Goal: Transaction & Acquisition: Purchase product/service

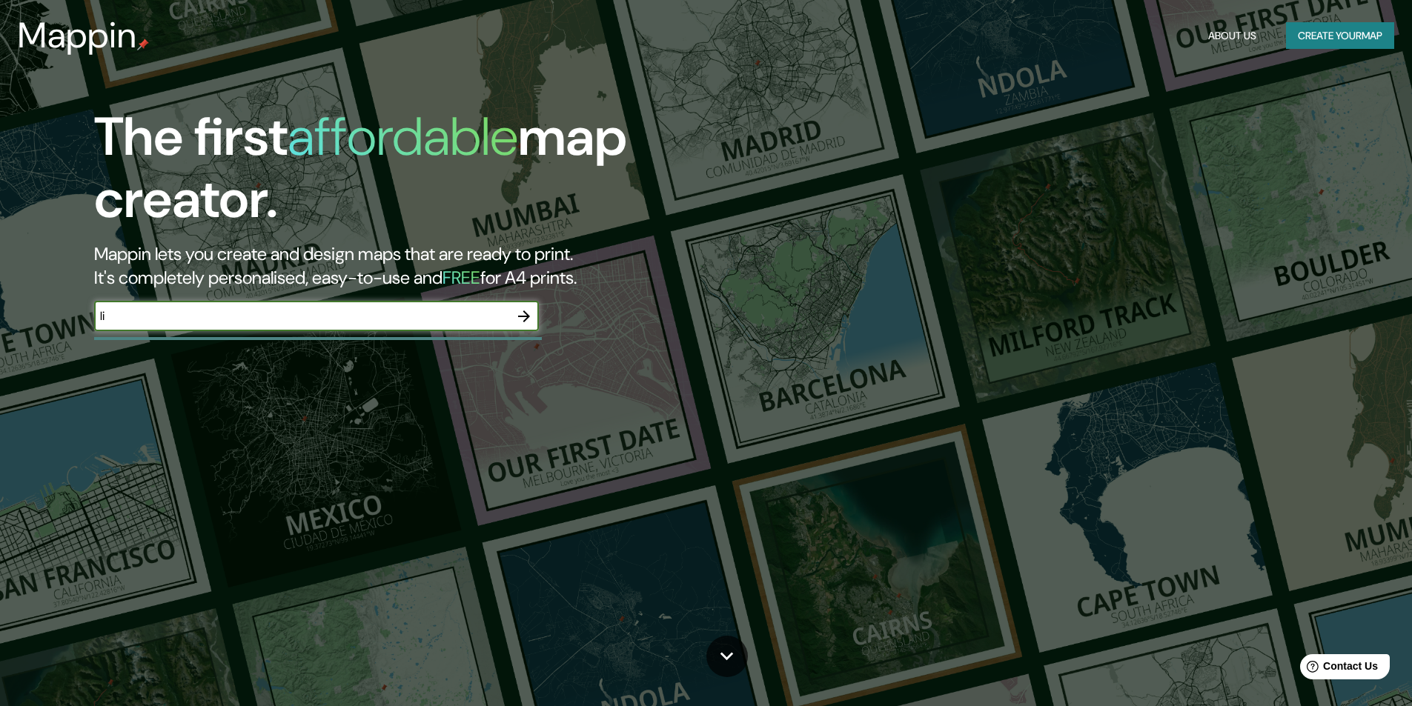
click at [305, 318] on input "li" at bounding box center [301, 316] width 415 height 17
click at [129, 313] on input "li" at bounding box center [301, 316] width 415 height 17
type input "l"
click at [483, 418] on div "The first affordable map creator. Mappin lets you create and design maps that a…" at bounding box center [706, 353] width 1412 height 706
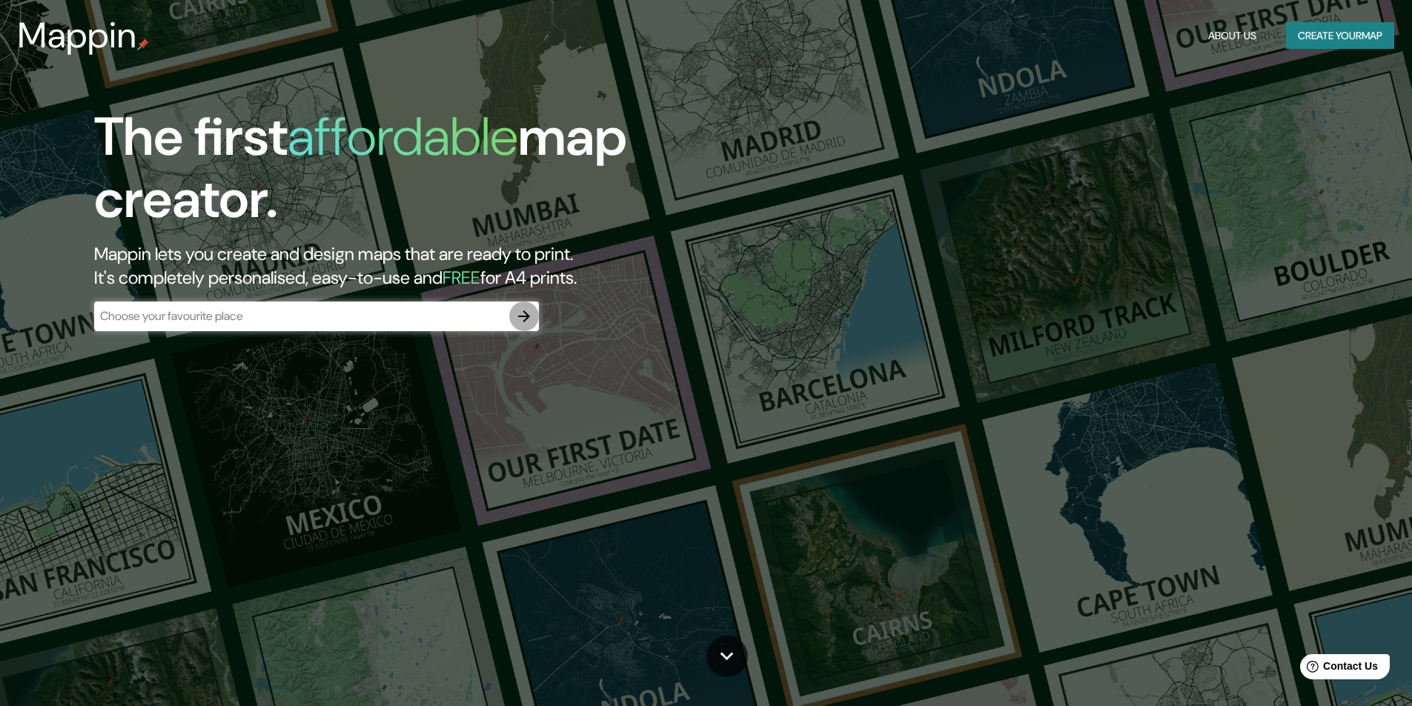
click at [523, 318] on icon "button" at bounding box center [524, 317] width 18 height 18
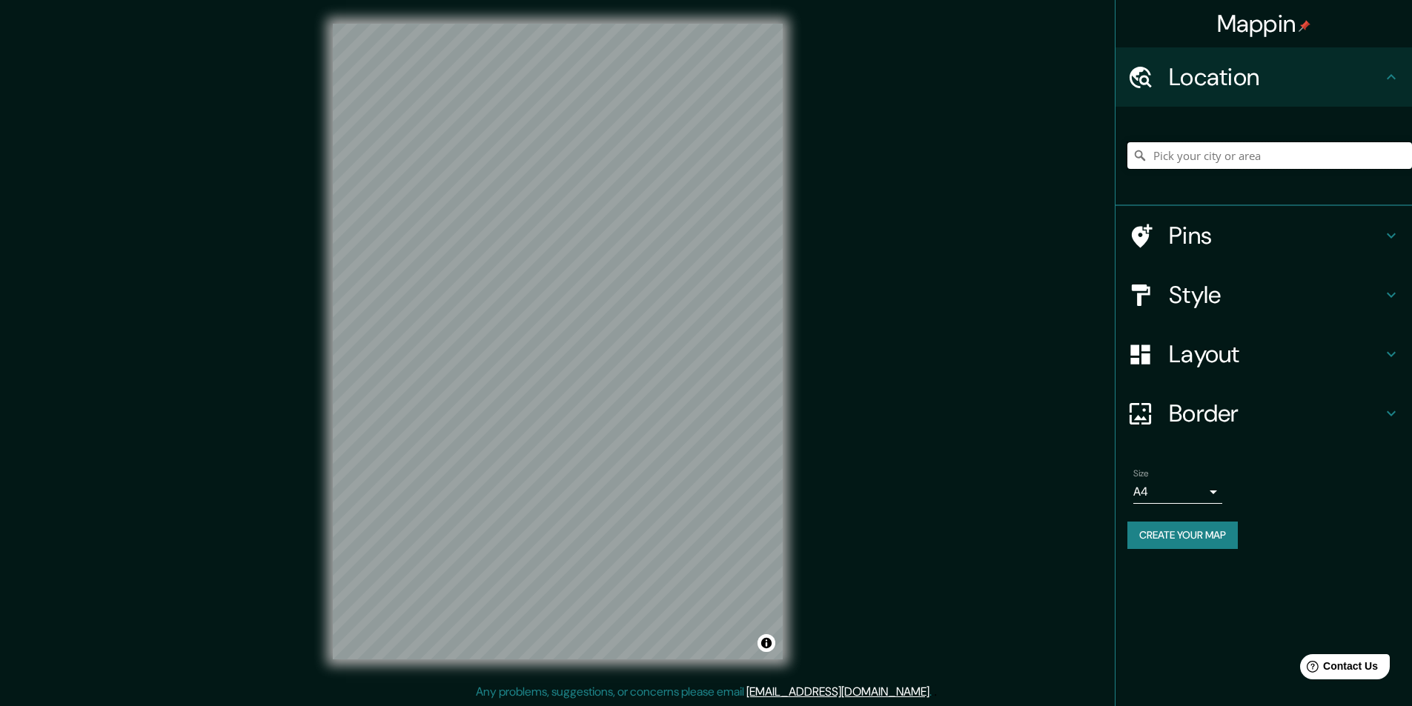
click at [1223, 163] on input "Pick your city or area" at bounding box center [1269, 155] width 285 height 27
click at [1386, 347] on icon at bounding box center [1391, 354] width 18 height 18
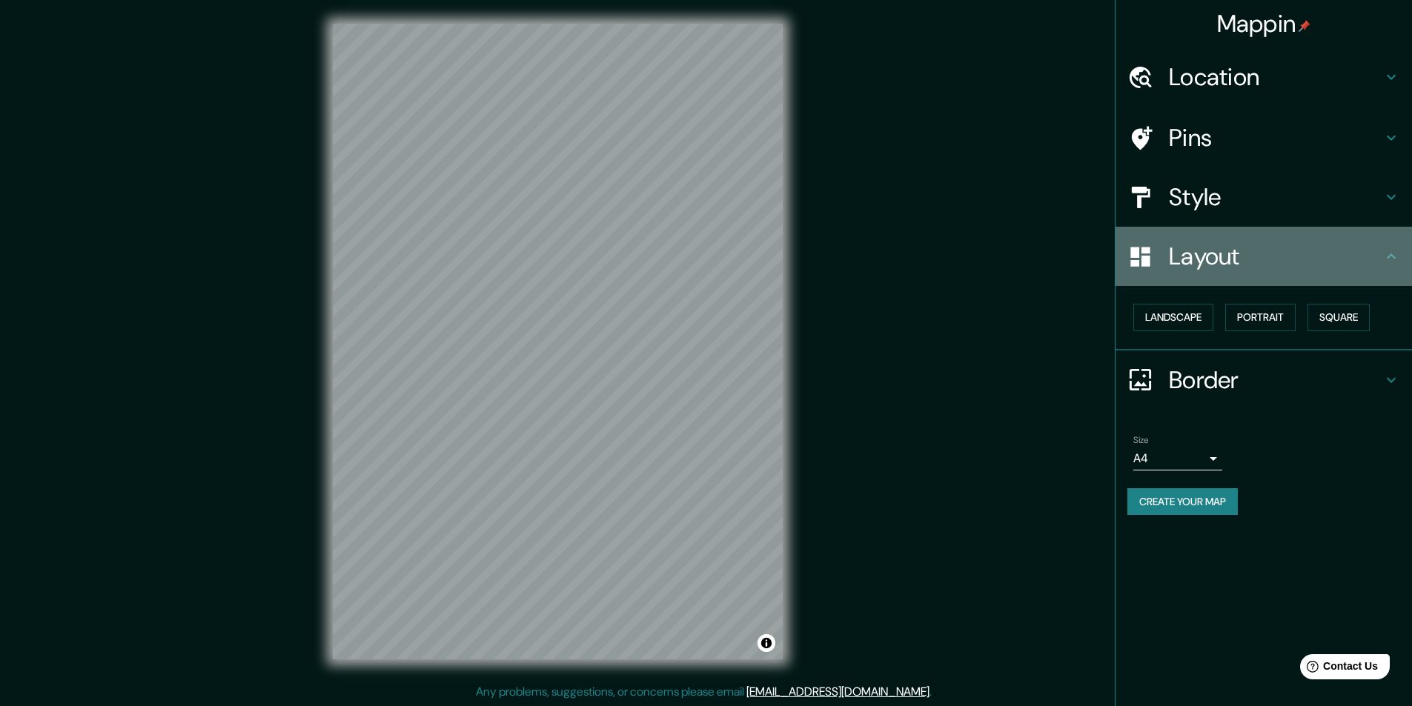
click at [1385, 260] on icon at bounding box center [1391, 257] width 18 height 18
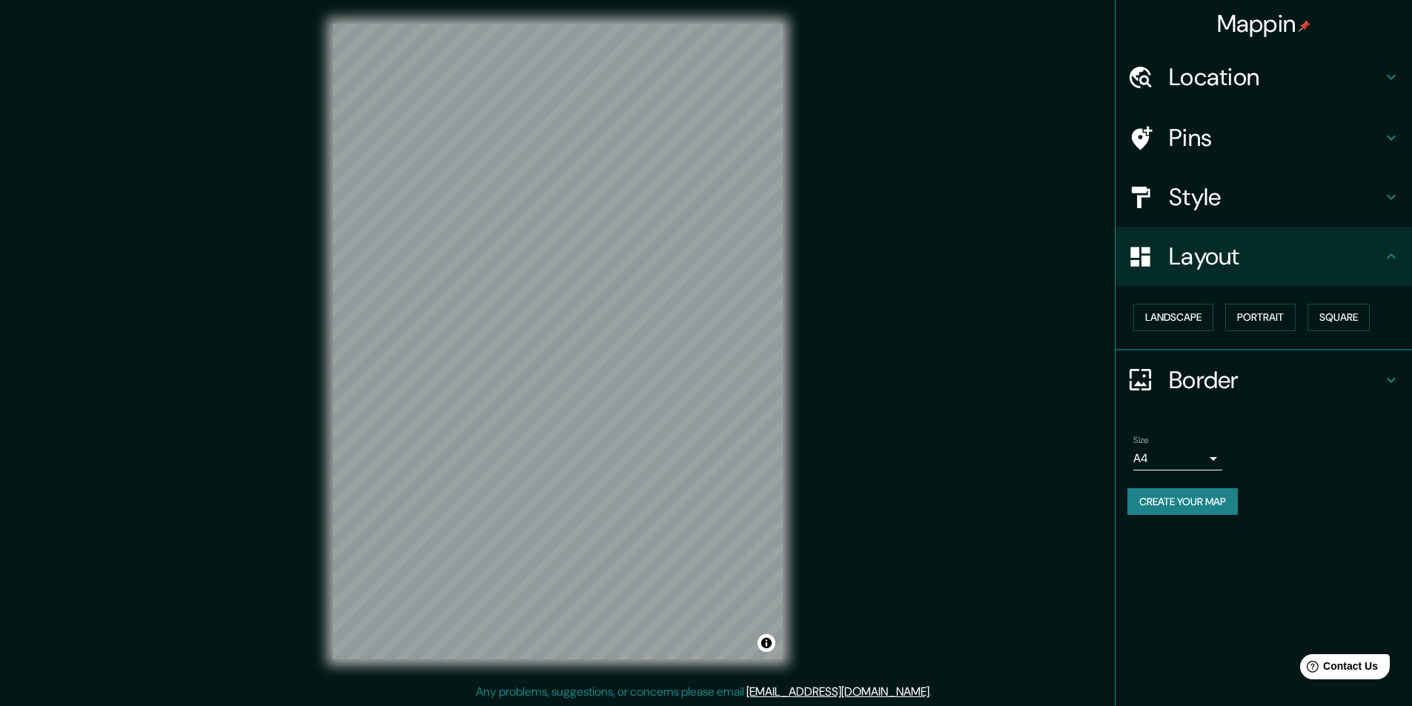
click at [1384, 258] on icon at bounding box center [1391, 257] width 18 height 18
click at [1266, 86] on h4 "Location" at bounding box center [1275, 77] width 213 height 30
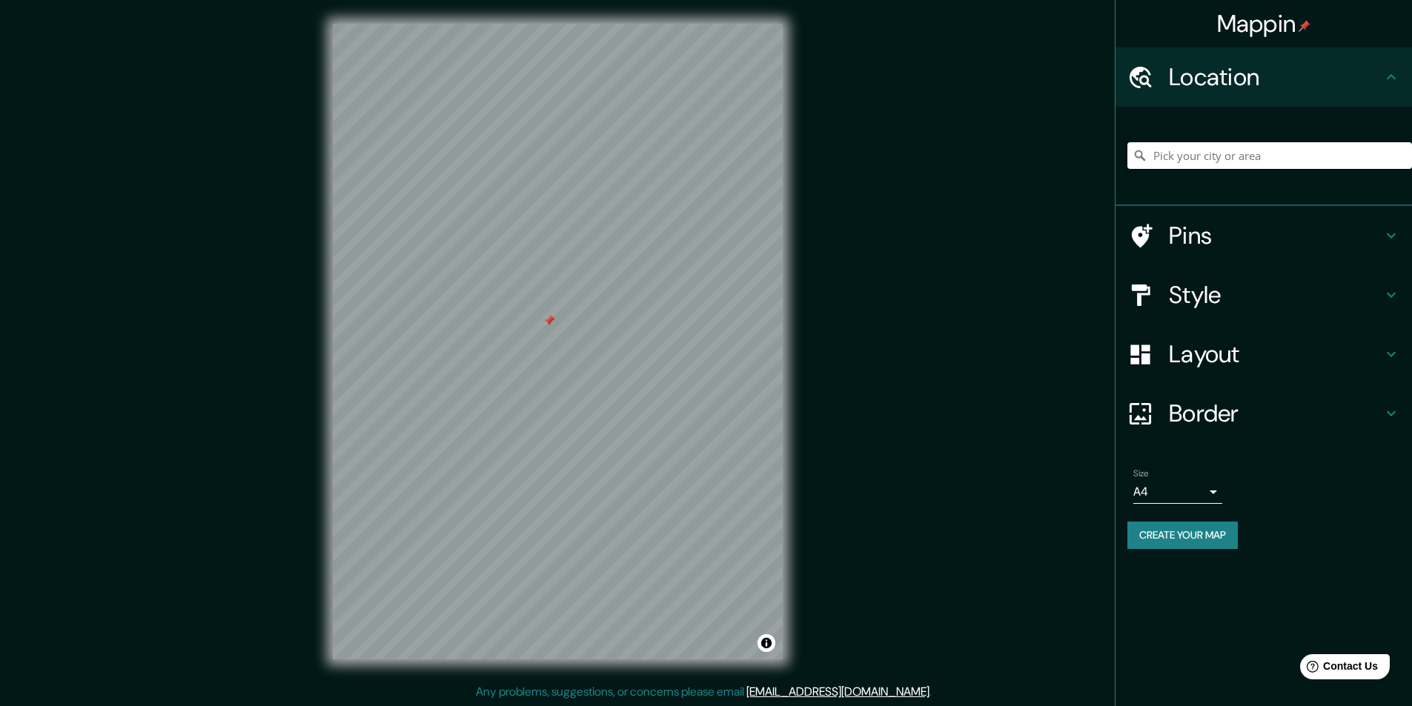
click at [1234, 162] on input "Pick your city or area" at bounding box center [1269, 155] width 285 height 27
click at [1216, 153] on input "[GEOGRAPHIC_DATA], [GEOGRAPHIC_DATA], [GEOGRAPHIC_DATA]" at bounding box center [1269, 155] width 285 height 27
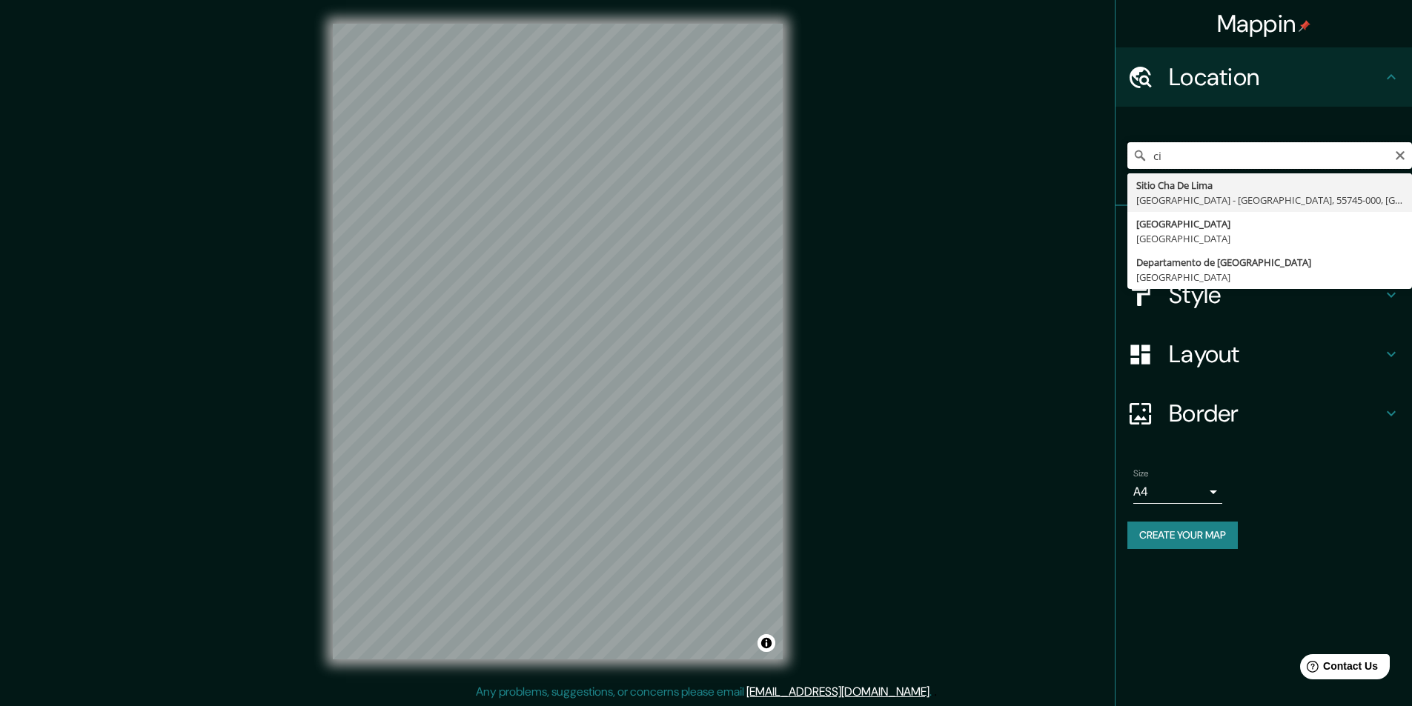
type input "c"
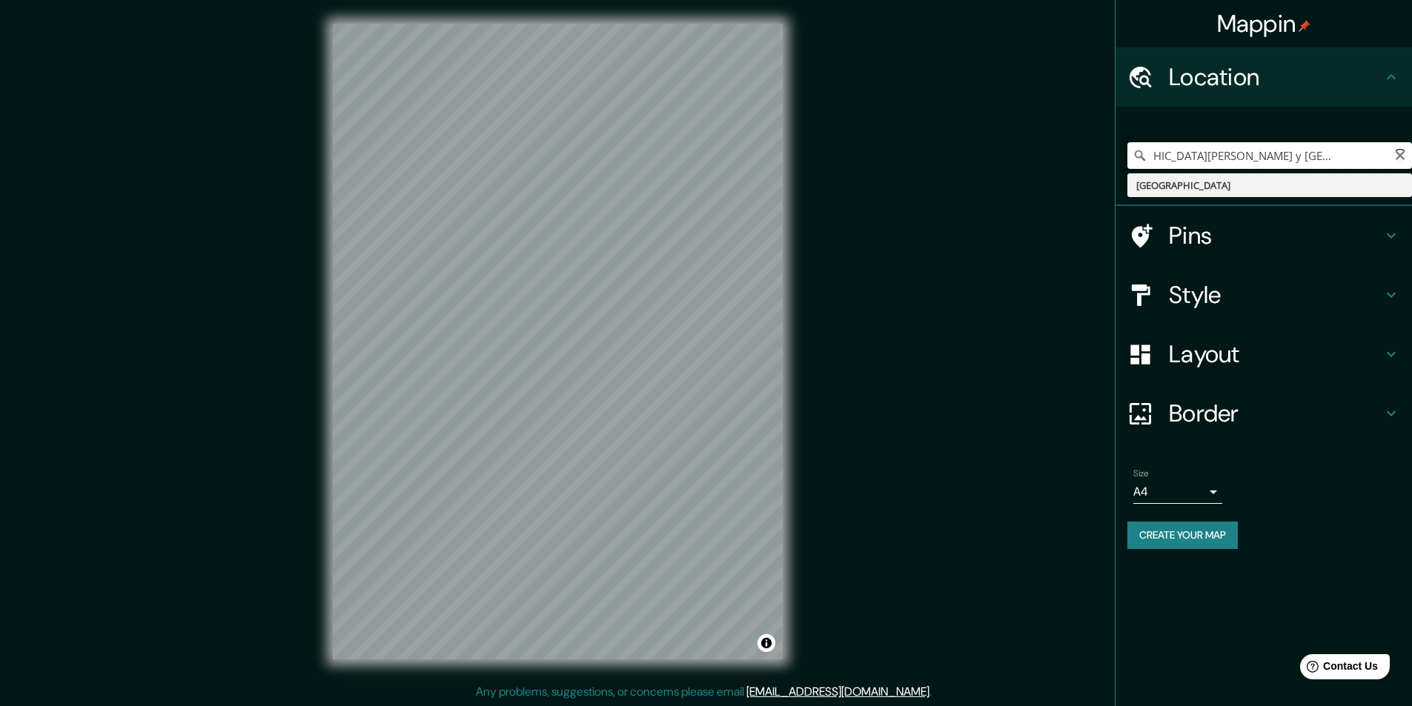
scroll to position [0, 60]
type input "[GEOGRAPHIC_DATA][PERSON_NAME] y [GEOGRAPHIC_DATA][PERSON_NAME]"
click at [1404, 159] on icon "Clear" at bounding box center [1400, 156] width 12 height 12
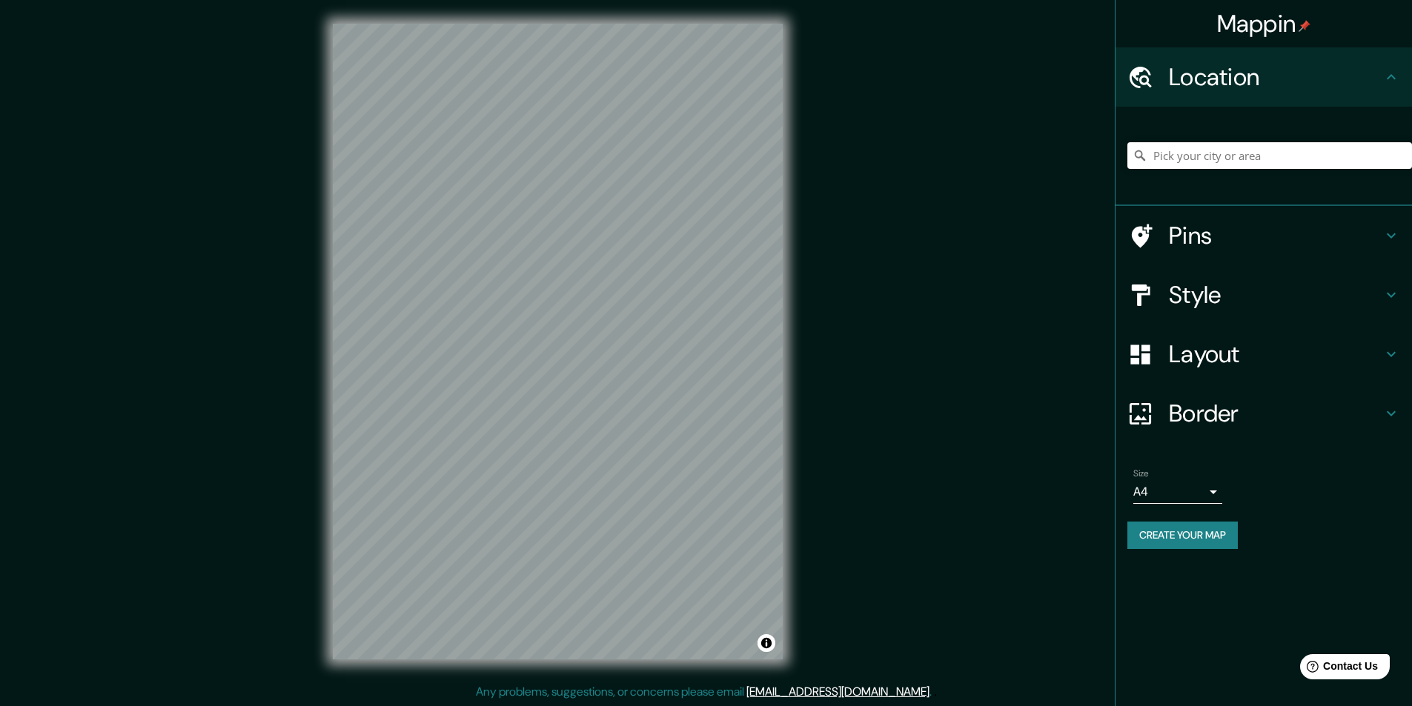
click at [1395, 238] on icon at bounding box center [1391, 236] width 18 height 18
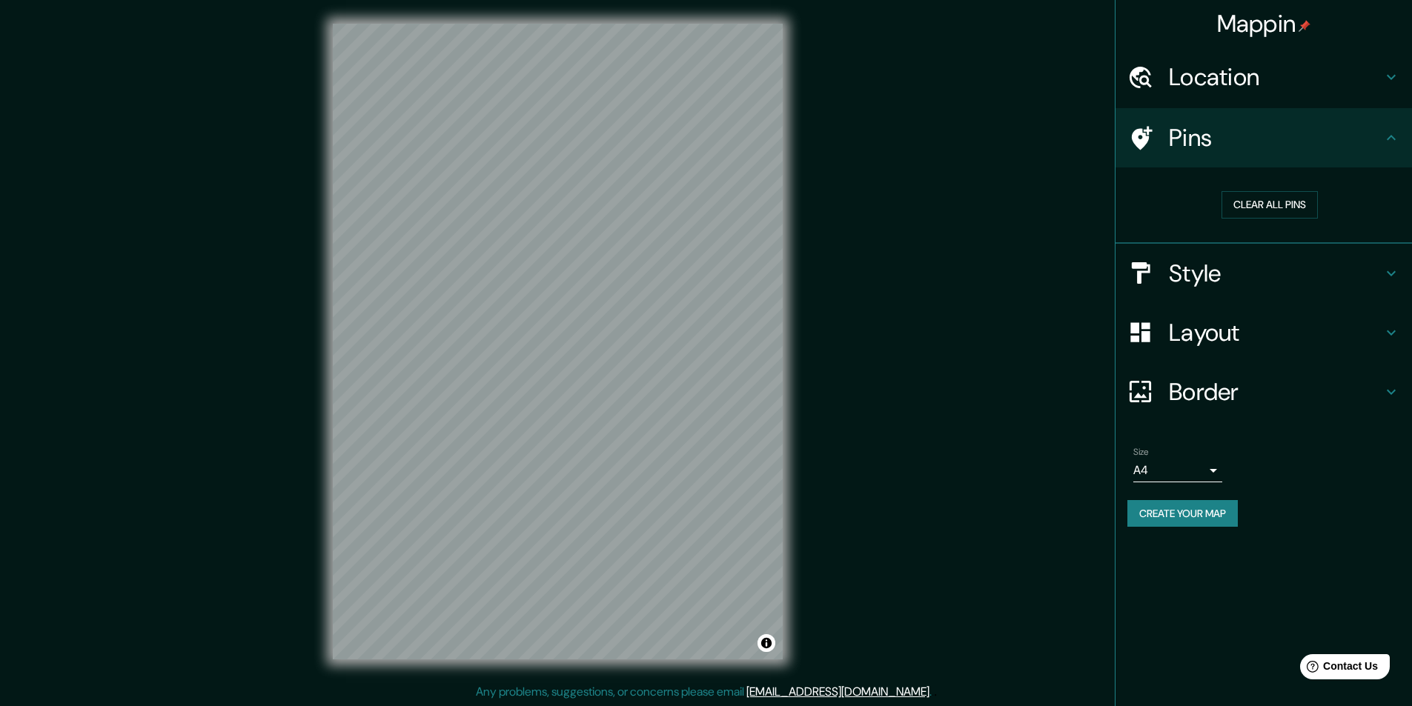
click at [1394, 146] on icon at bounding box center [1391, 138] width 18 height 18
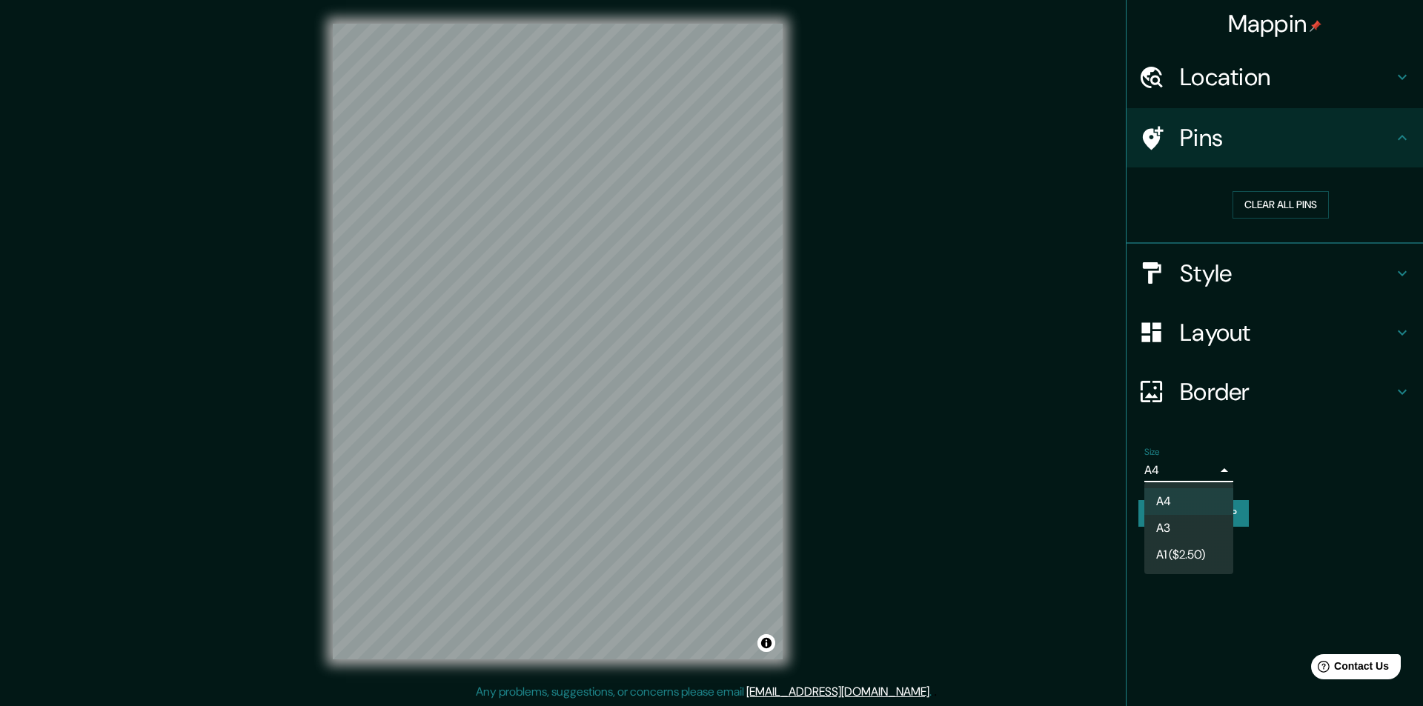
click at [1209, 468] on body "Mappin Location [GEOGRAPHIC_DATA] [GEOGRAPHIC_DATA], [GEOGRAPHIC_DATA] Pins Cle…" at bounding box center [711, 353] width 1423 height 706
click at [1183, 528] on li "A3" at bounding box center [1188, 528] width 89 height 27
type input "a4"
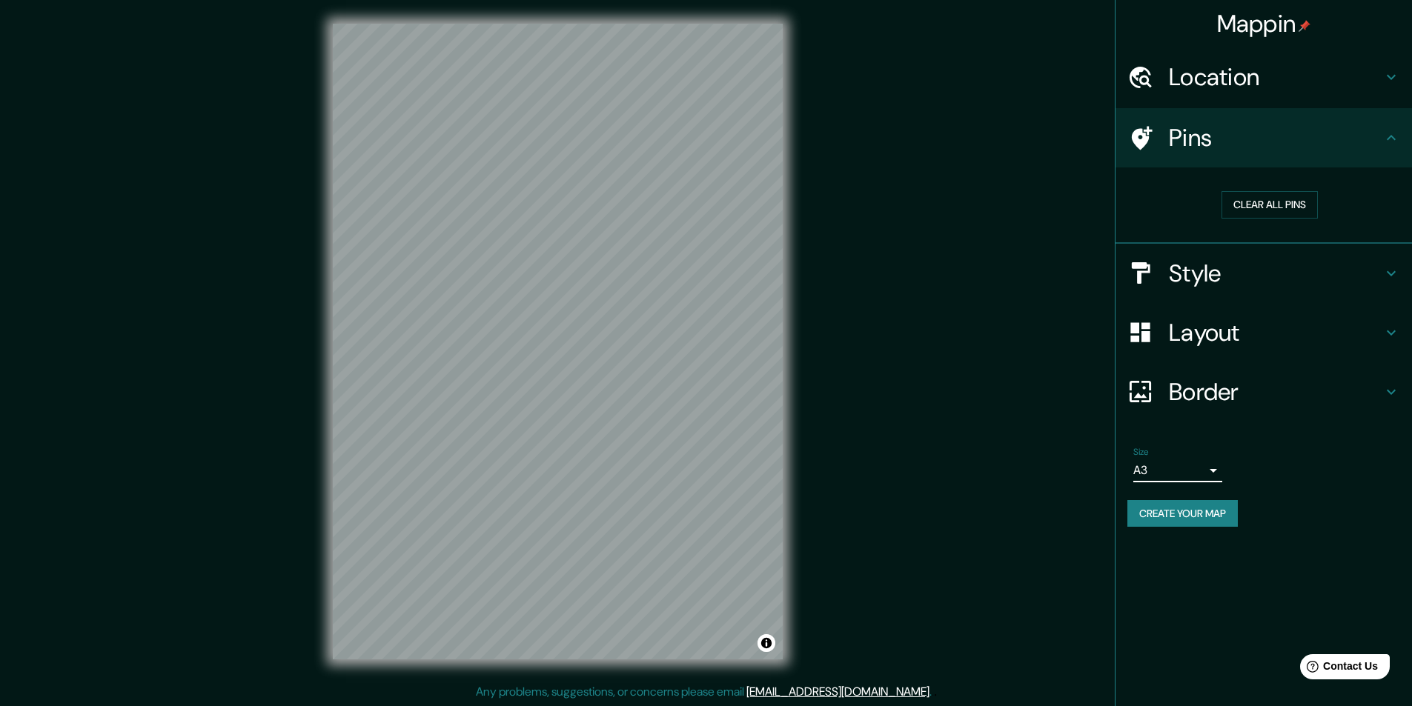
click at [1199, 515] on button "Create your map" at bounding box center [1182, 513] width 110 height 27
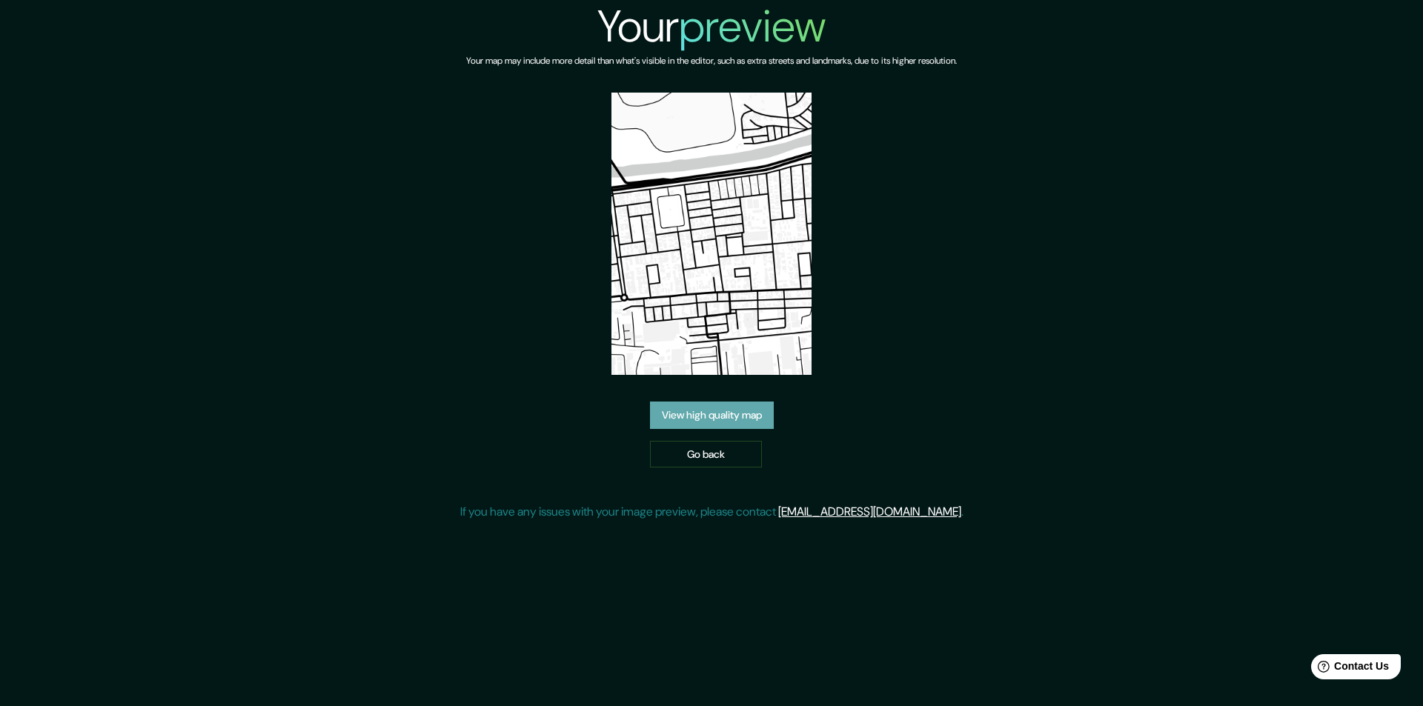
click at [717, 420] on link "View high quality map" at bounding box center [712, 415] width 124 height 27
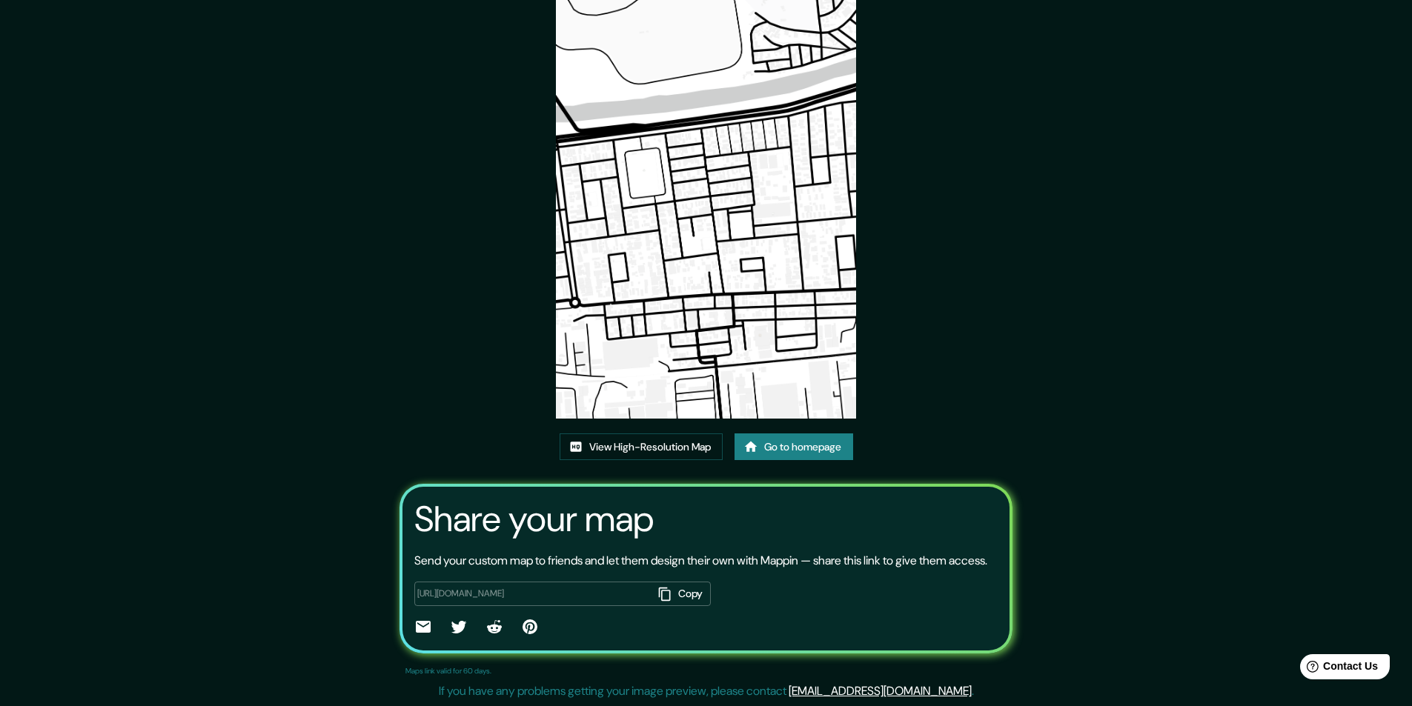
scroll to position [88, 0]
click at [702, 434] on link "View High-Resolution Map" at bounding box center [641, 447] width 163 height 27
click at [832, 434] on link "Go to homepage" at bounding box center [794, 447] width 119 height 27
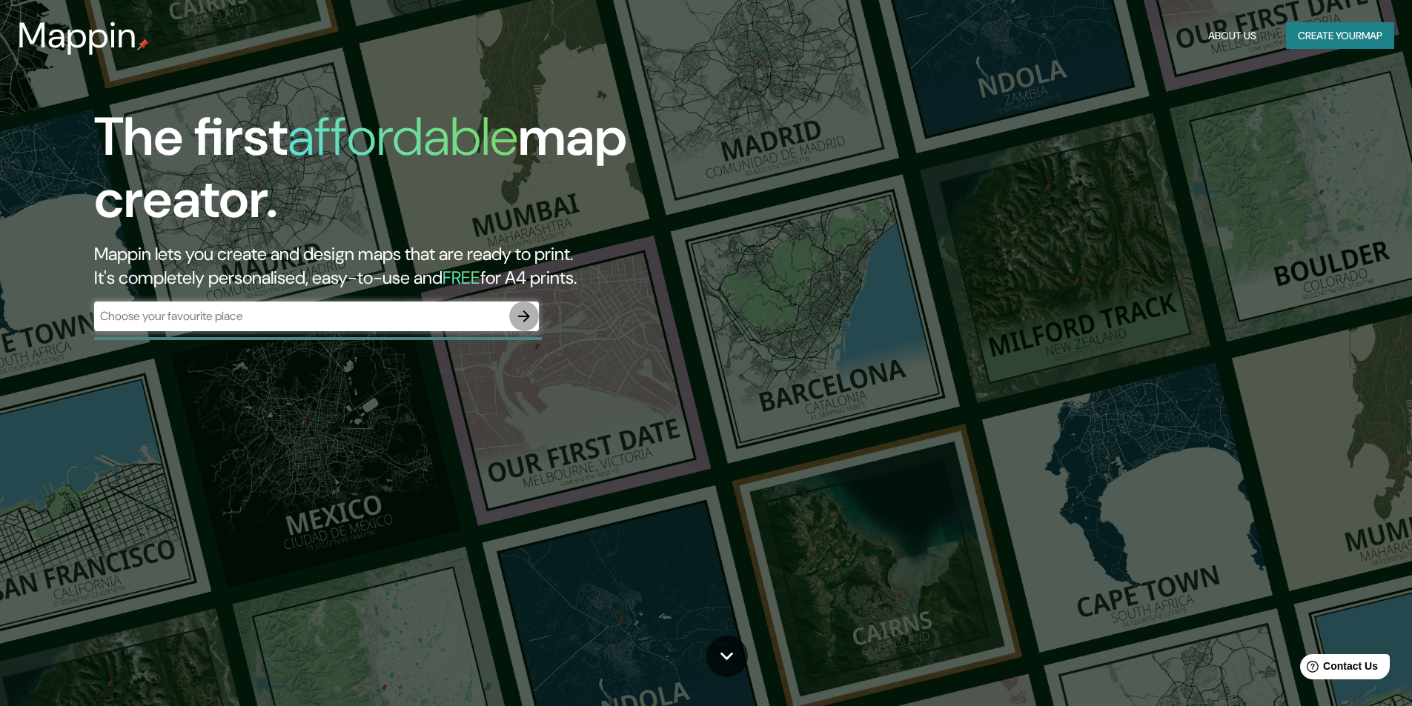
click at [520, 319] on icon "button" at bounding box center [524, 317] width 18 height 18
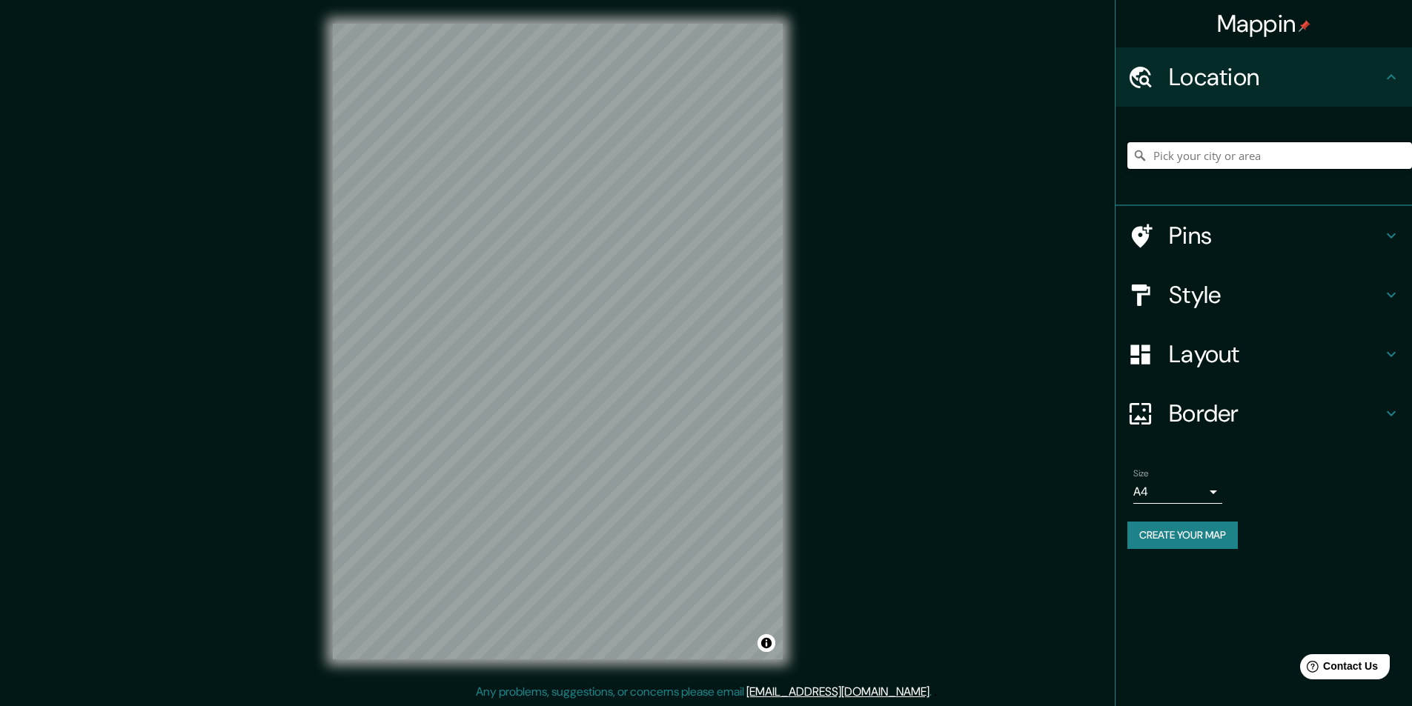
click at [1210, 163] on input "Pick your city or area" at bounding box center [1269, 155] width 285 height 27
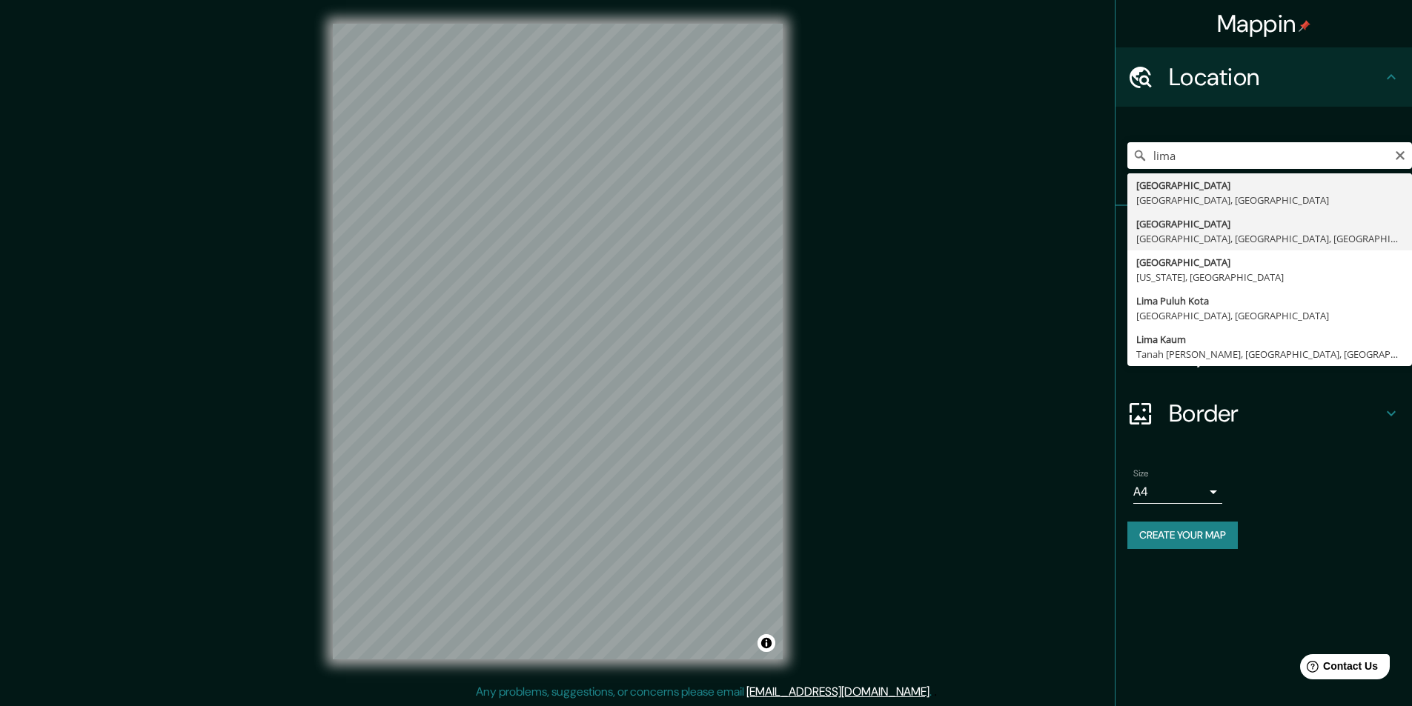
type input "Lima, Lima, Provincia de Lima, Perú"
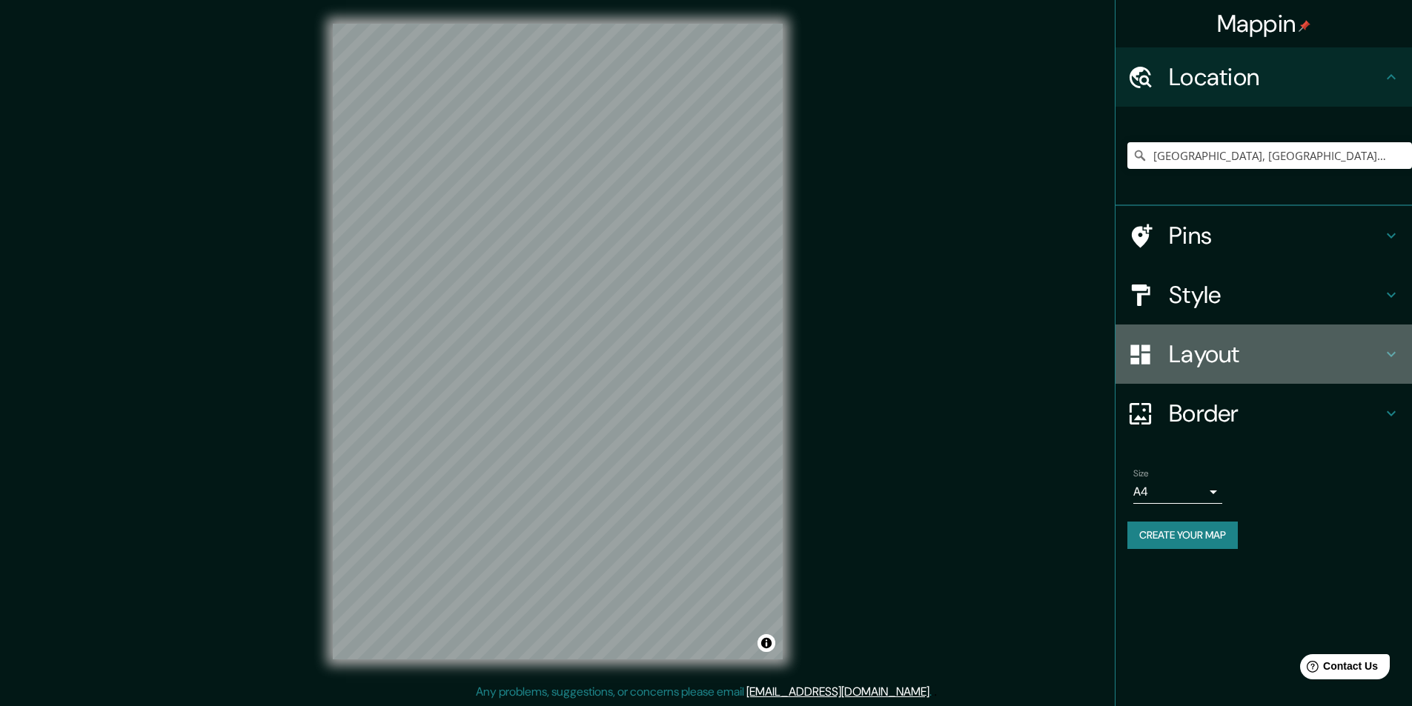
click at [1388, 347] on icon at bounding box center [1391, 354] width 18 height 18
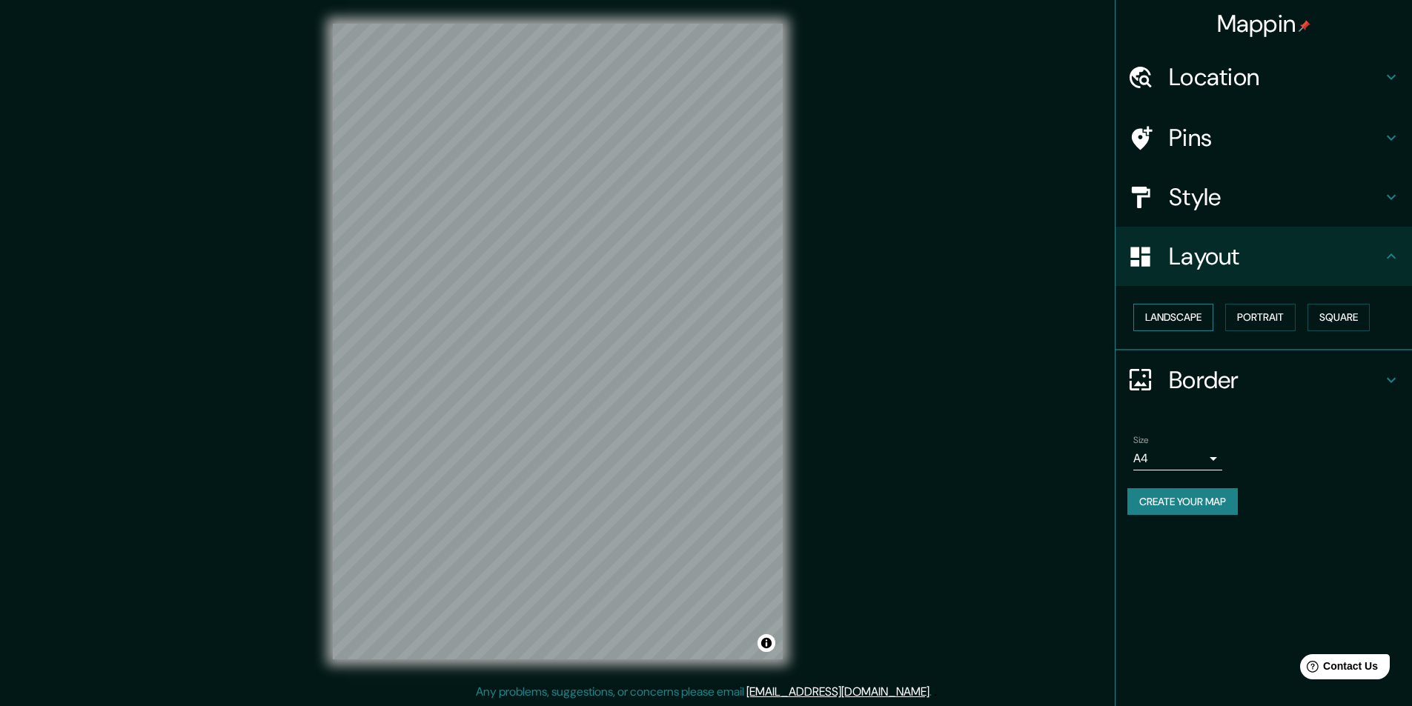
click at [1187, 316] on button "Landscape" at bounding box center [1173, 317] width 80 height 27
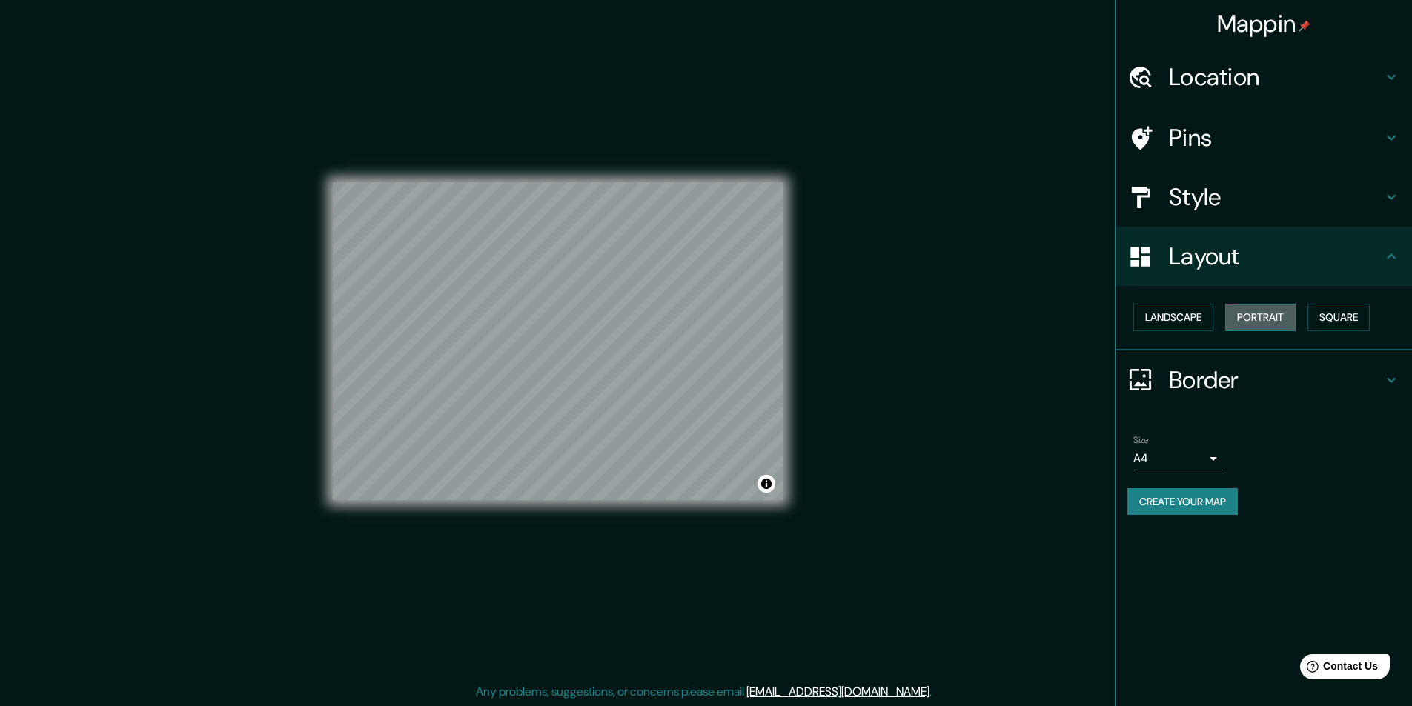
click at [1244, 316] on button "Portrait" at bounding box center [1260, 317] width 70 height 27
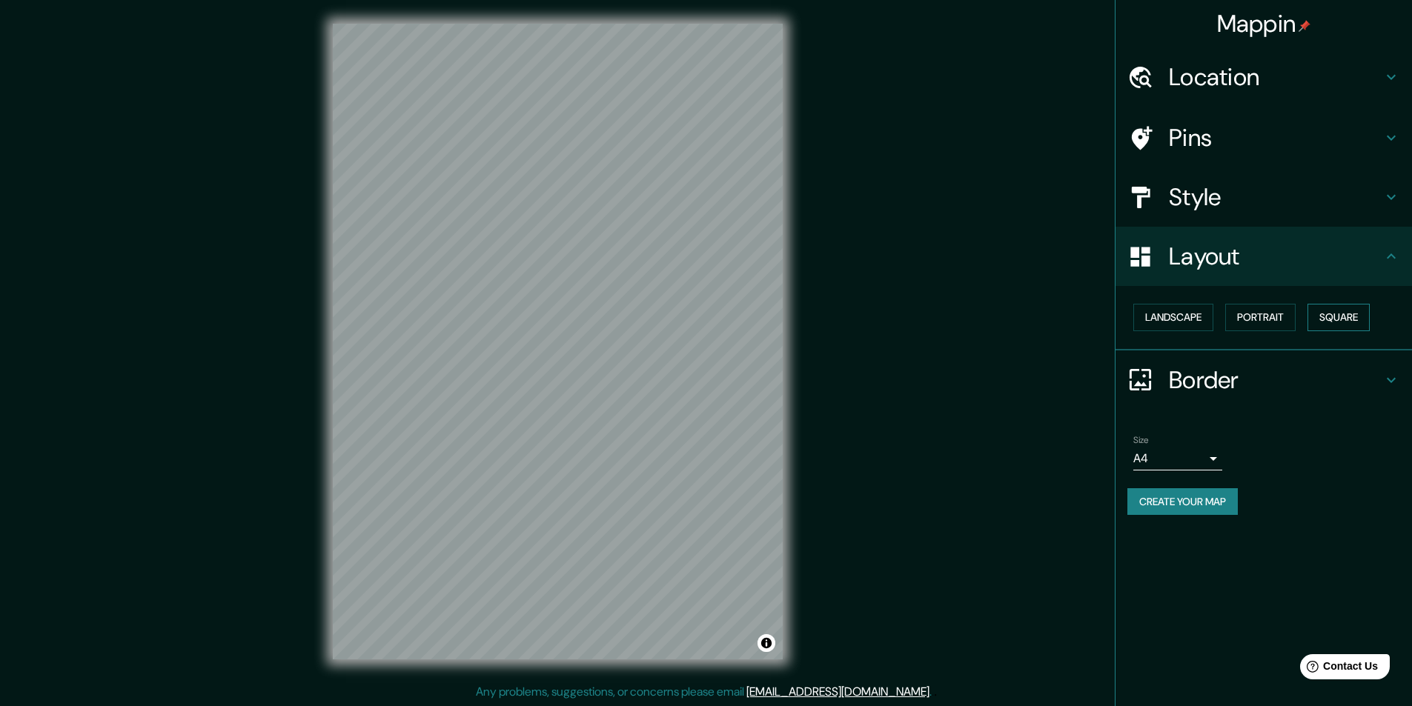
click at [1344, 314] on button "Square" at bounding box center [1338, 317] width 62 height 27
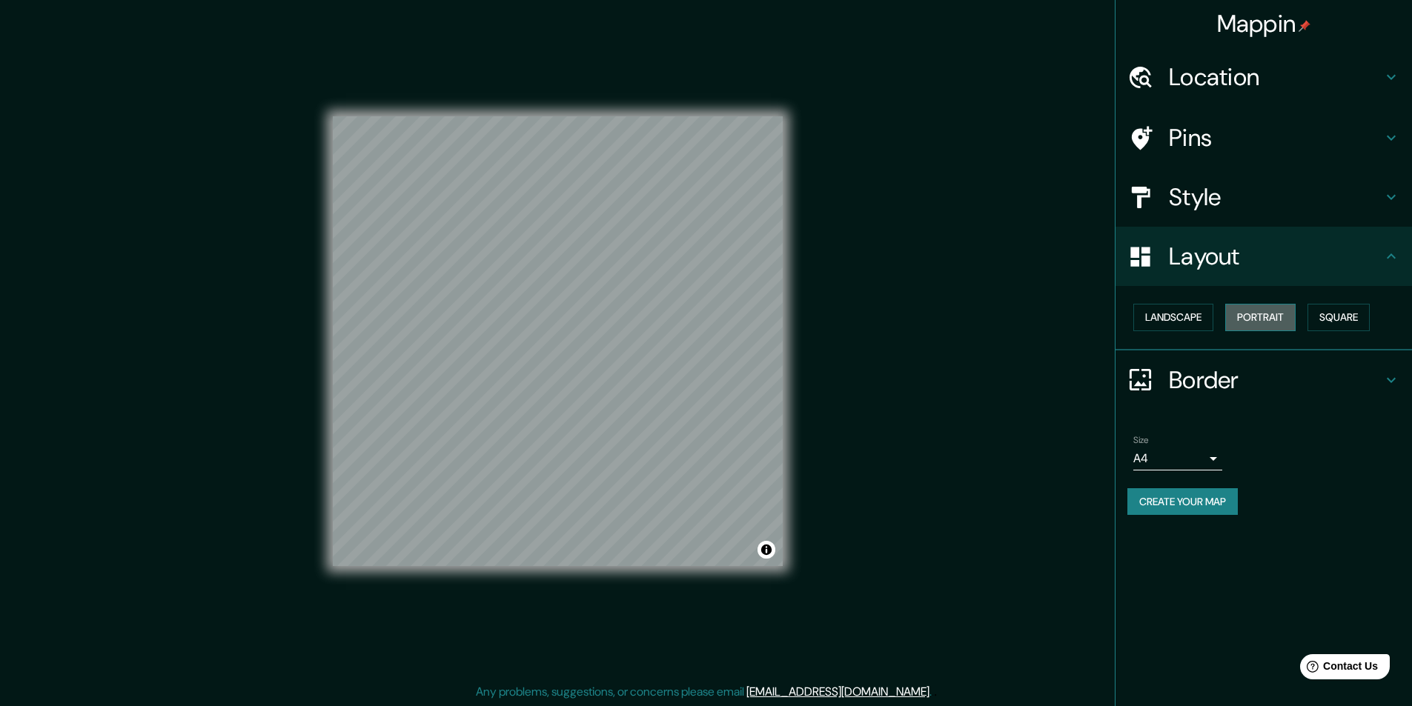
click at [1283, 311] on button "Portrait" at bounding box center [1260, 317] width 70 height 27
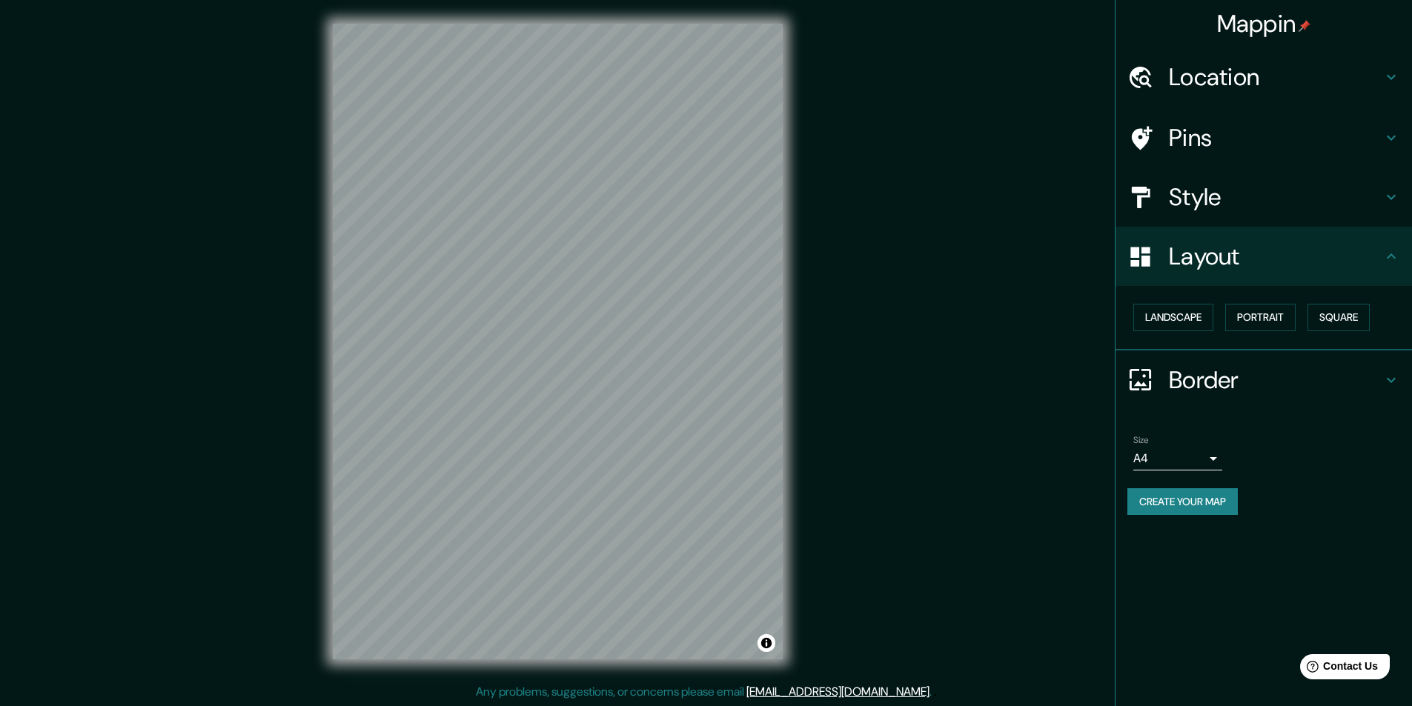
click at [1218, 308] on div "Landscape Portrait Square" at bounding box center [1269, 317] width 285 height 39
click at [1181, 317] on button "Landscape" at bounding box center [1173, 317] width 80 height 27
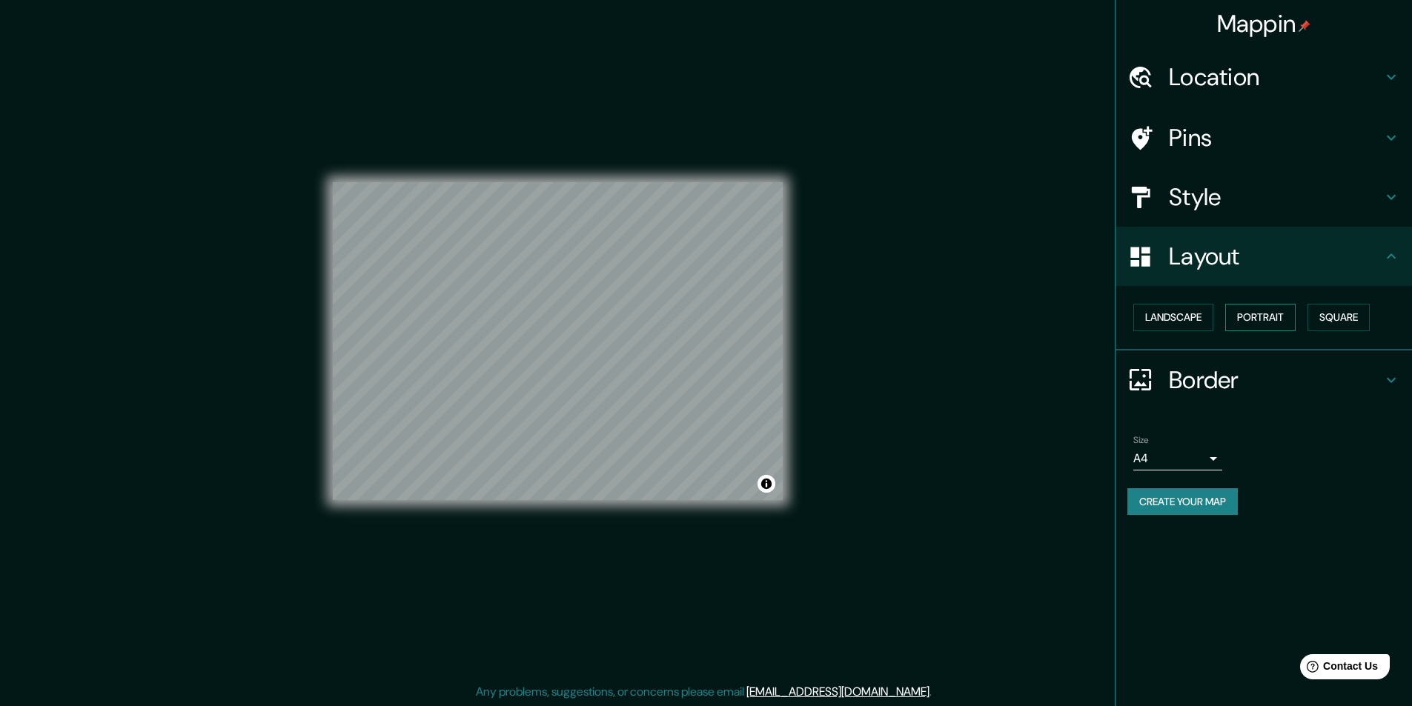
click at [1250, 312] on button "Portrait" at bounding box center [1260, 317] width 70 height 27
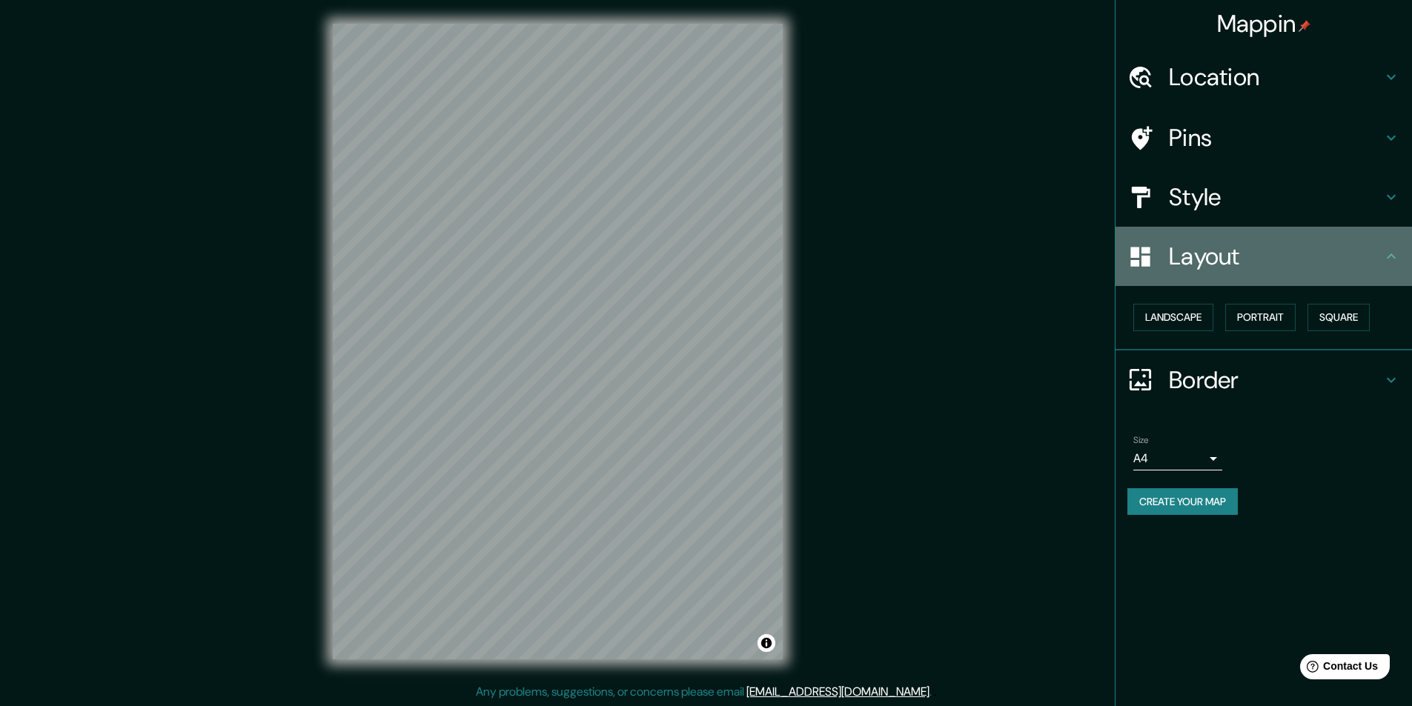
click at [1365, 255] on h4 "Layout" at bounding box center [1275, 257] width 213 height 30
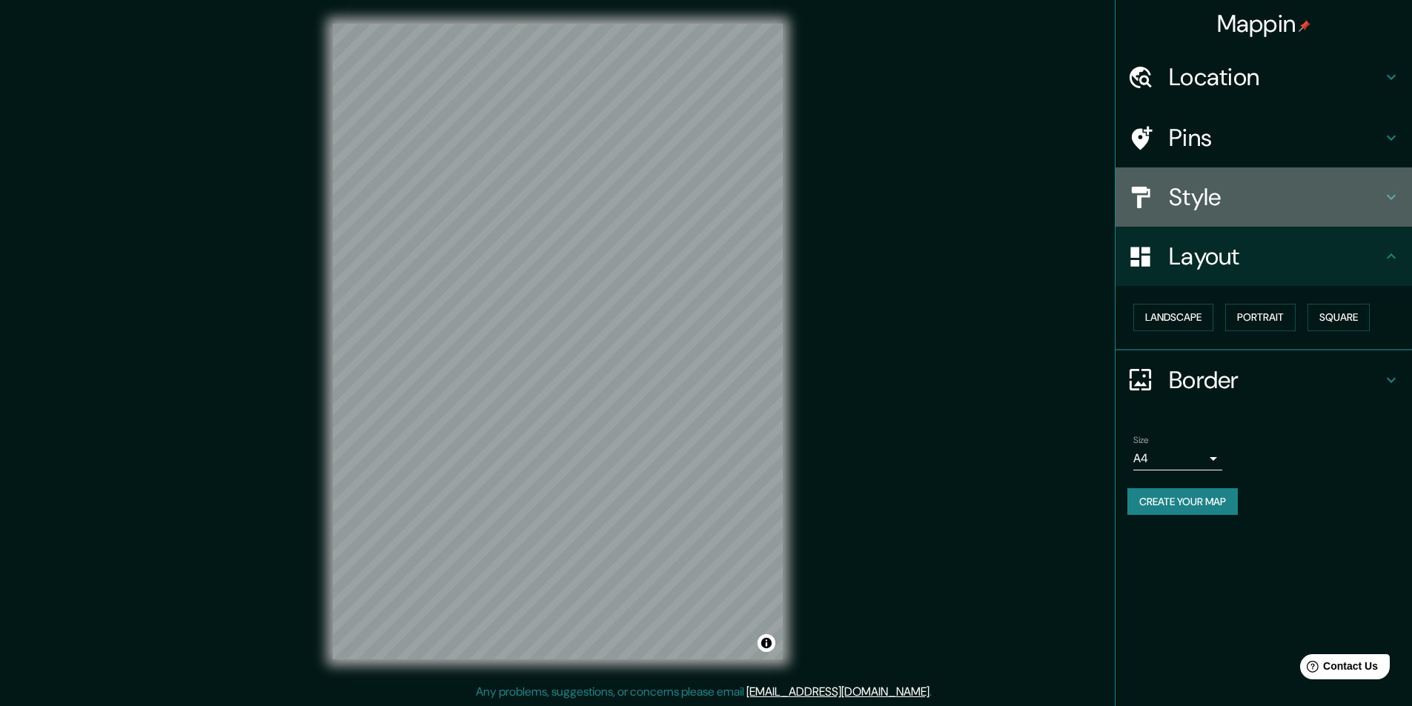
click at [1389, 202] on icon at bounding box center [1391, 197] width 18 height 18
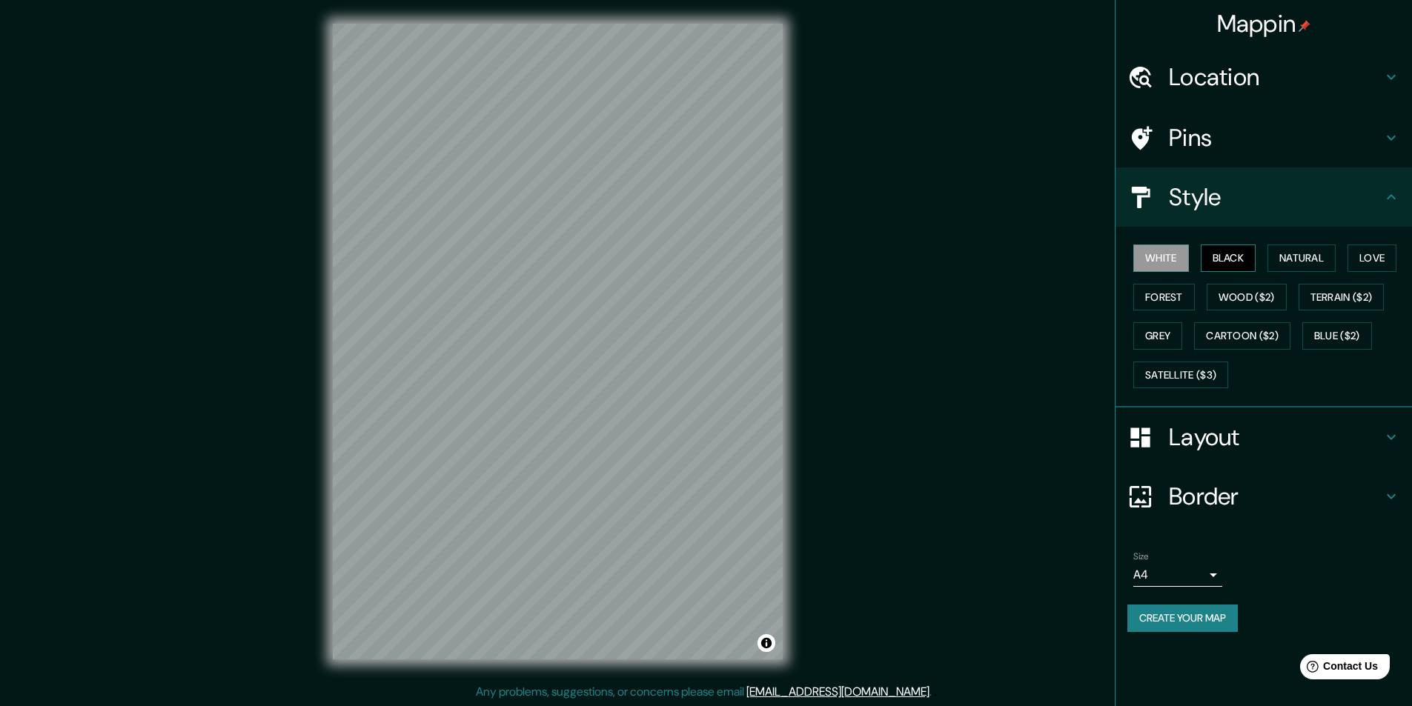
click at [1240, 252] on button "Black" at bounding box center [1229, 258] width 56 height 27
click at [1164, 258] on button "White" at bounding box center [1161, 258] width 56 height 27
click at [1231, 259] on button "Black" at bounding box center [1229, 258] width 56 height 27
click at [1307, 253] on button "Natural" at bounding box center [1301, 258] width 68 height 27
click at [1377, 254] on button "Love" at bounding box center [1371, 258] width 49 height 27
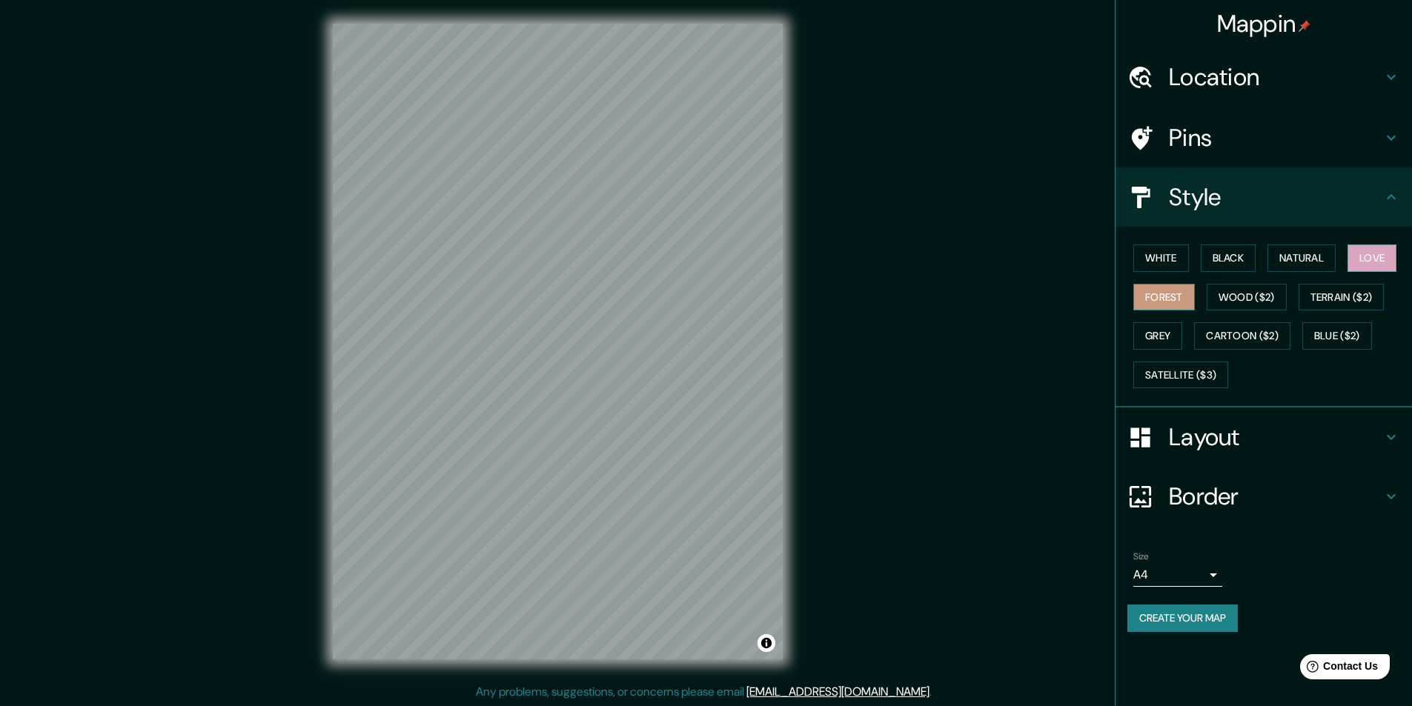
click at [1158, 297] on button "Forest" at bounding box center [1164, 297] width 62 height 27
click at [1272, 287] on button "Wood ($2)" at bounding box center [1247, 297] width 80 height 27
click at [1373, 299] on button "Terrain ($2)" at bounding box center [1342, 297] width 86 height 27
click at [1173, 336] on button "Grey" at bounding box center [1157, 335] width 49 height 27
click at [1230, 336] on button "Cartoon ($2)" at bounding box center [1242, 335] width 96 height 27
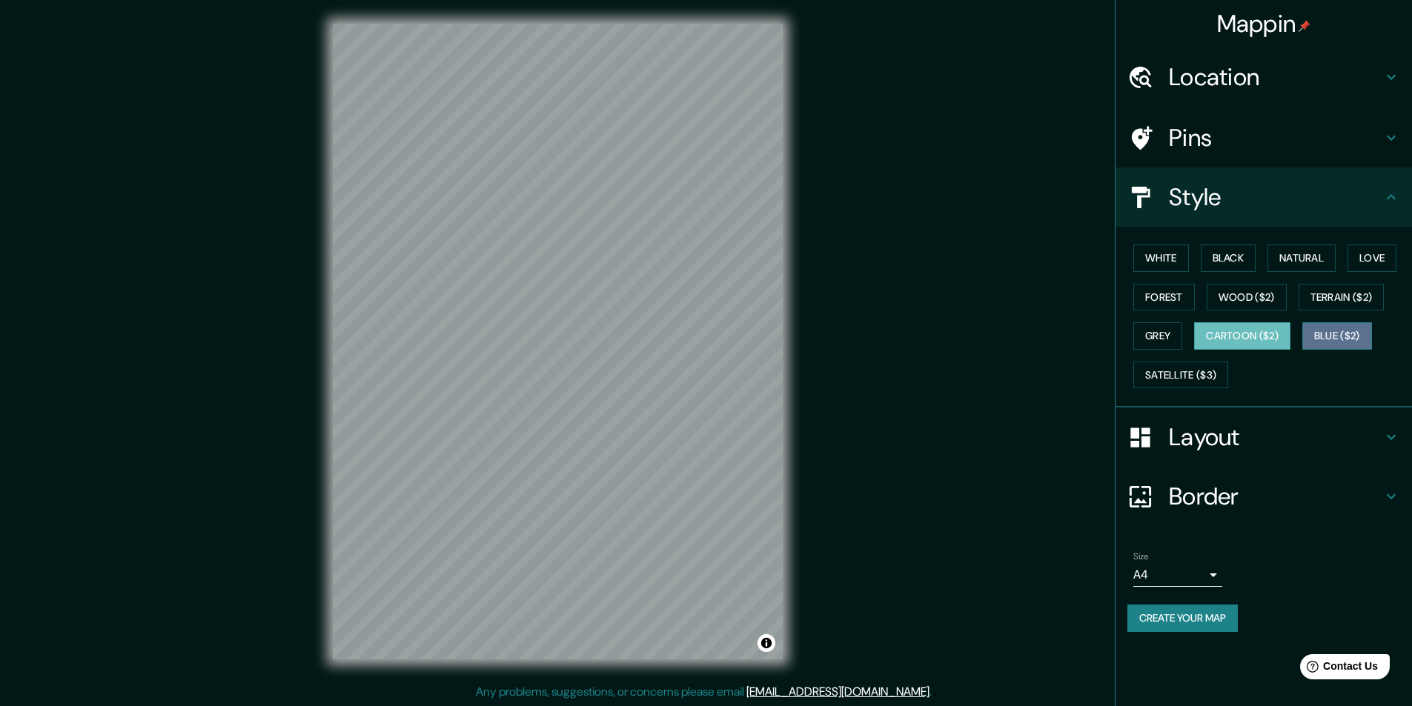
click at [1346, 328] on button "Blue ($2)" at bounding box center [1337, 335] width 70 height 27
click at [1307, 255] on button "Natural" at bounding box center [1301, 258] width 68 height 27
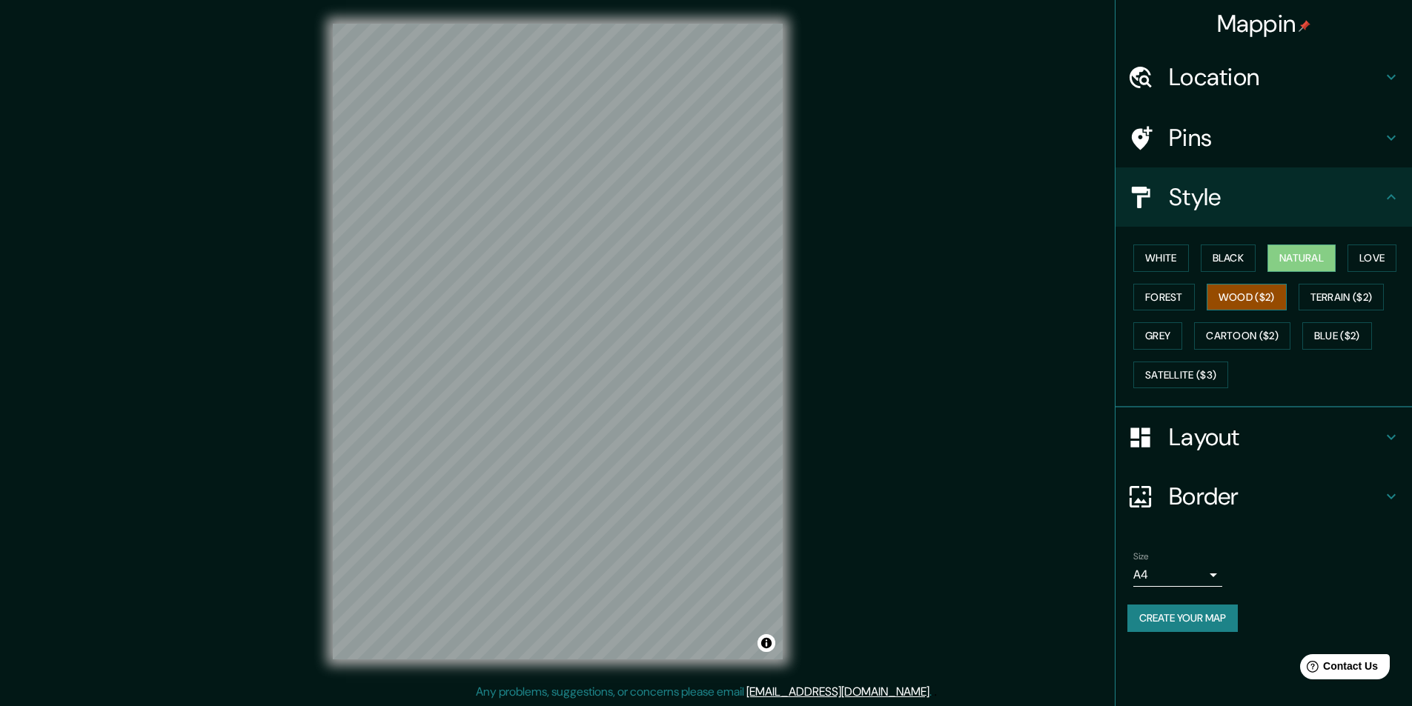
click at [1280, 298] on button "Wood ($2)" at bounding box center [1247, 297] width 80 height 27
click at [800, 342] on div "© Mapbox © OpenStreetMap Improve this map" at bounding box center [557, 341] width 497 height 683
click at [1178, 259] on button "White" at bounding box center [1161, 258] width 56 height 27
click at [1230, 248] on button "Black" at bounding box center [1229, 258] width 56 height 27
click at [1150, 253] on button "White" at bounding box center [1161, 258] width 56 height 27
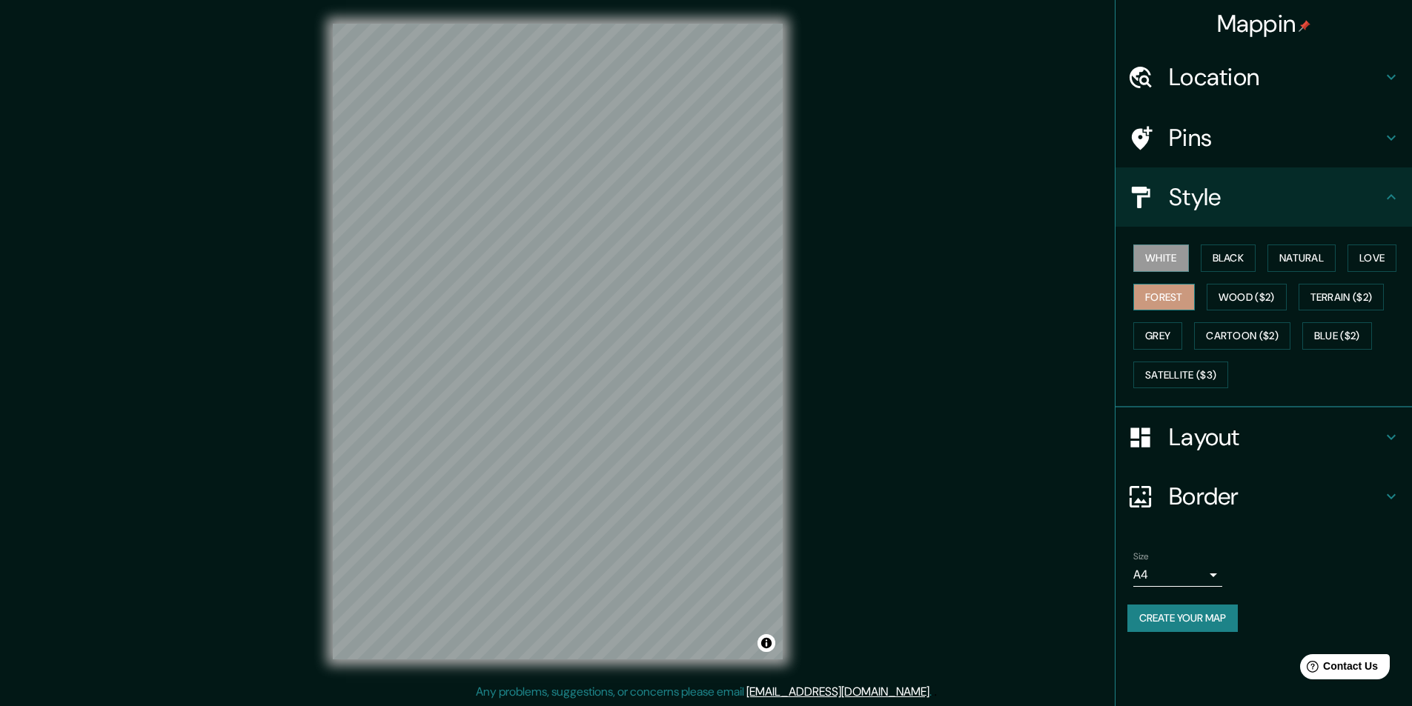
click at [1173, 301] on button "Forest" at bounding box center [1164, 297] width 62 height 27
click at [1253, 290] on button "Wood ($2)" at bounding box center [1247, 297] width 80 height 27
click at [1171, 333] on button "Grey" at bounding box center [1157, 335] width 49 height 27
click at [1306, 251] on button "Natural" at bounding box center [1301, 258] width 68 height 27
click at [1380, 246] on button "Love" at bounding box center [1371, 258] width 49 height 27
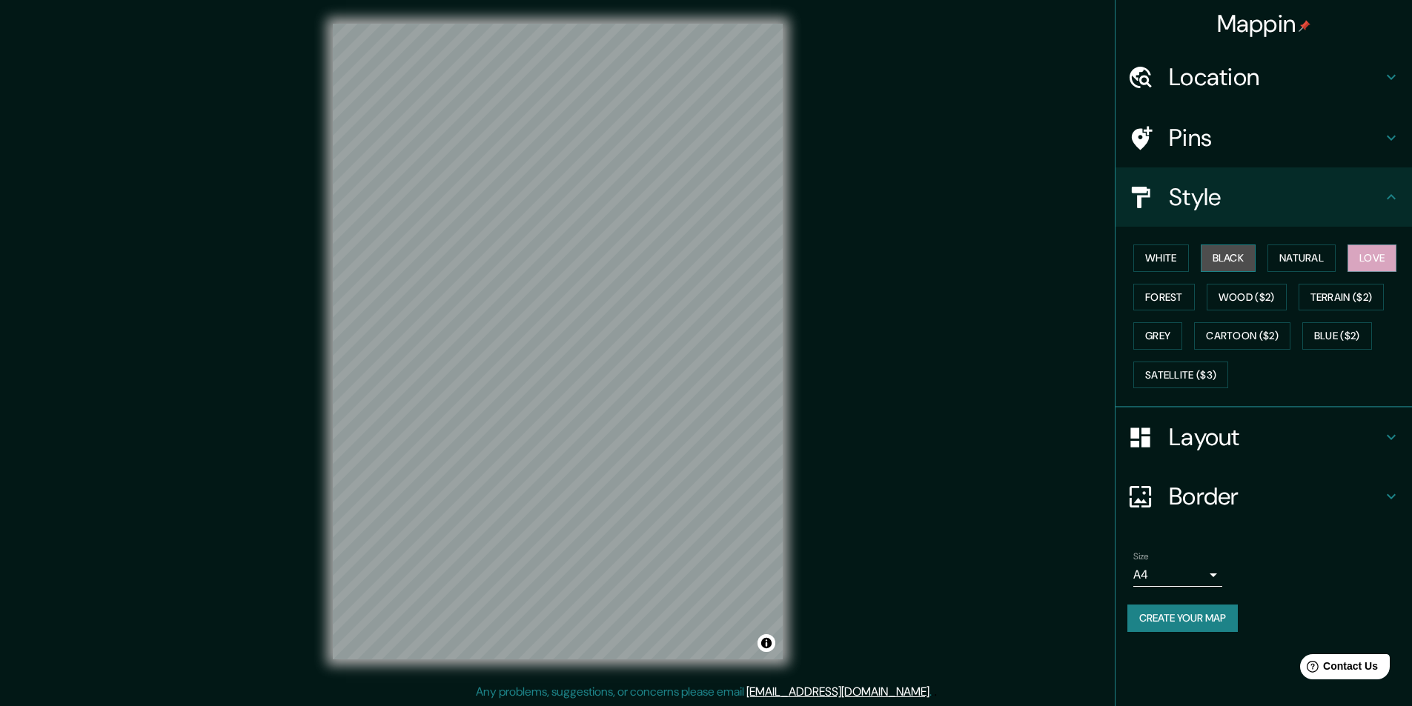
click at [1220, 258] on button "Black" at bounding box center [1229, 258] width 56 height 27
click at [1173, 266] on button "White" at bounding box center [1161, 258] width 56 height 27
click at [1268, 292] on button "Wood ($2)" at bounding box center [1247, 297] width 80 height 27
click at [1172, 260] on button "White" at bounding box center [1161, 258] width 56 height 27
click at [1228, 261] on button "Black" at bounding box center [1229, 258] width 56 height 27
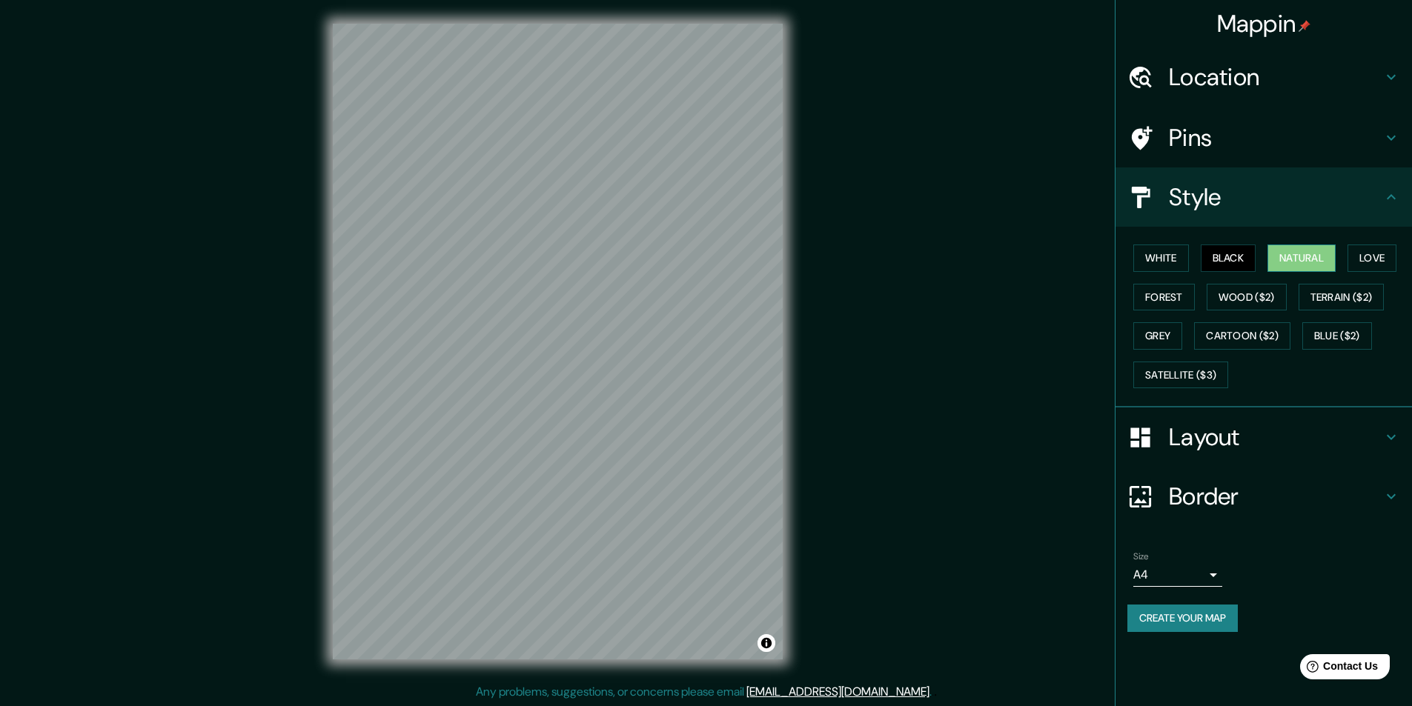
click at [1302, 262] on button "Natural" at bounding box center [1301, 258] width 68 height 27
click at [1360, 248] on button "Love" at bounding box center [1371, 258] width 49 height 27
click at [1175, 300] on button "Forest" at bounding box center [1164, 297] width 62 height 27
drag, startPoint x: 1349, startPoint y: 255, endPoint x: 1393, endPoint y: 255, distance: 43.7
click at [1357, 255] on div "White Black Natural Love Forest Wood ($2) Terrain ($2) Grey Cartoon ($2) Blue (…" at bounding box center [1269, 317] width 285 height 156
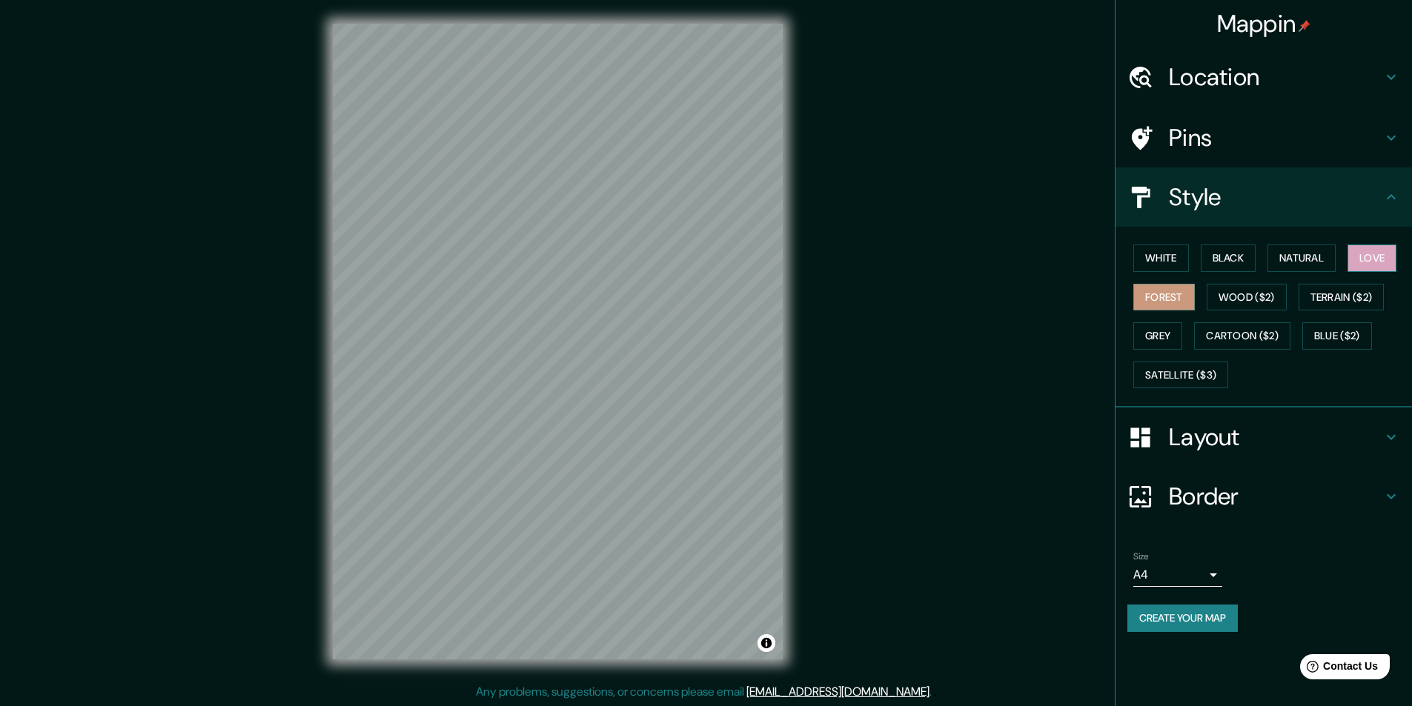
click at [1393, 255] on button "Love" at bounding box center [1371, 258] width 49 height 27
click at [1190, 294] on button "Forest" at bounding box center [1164, 297] width 62 height 27
click at [1219, 293] on button "Wood ($2)" at bounding box center [1247, 297] width 80 height 27
click at [1314, 288] on button "Terrain ($2)" at bounding box center [1342, 297] width 86 height 27
click at [1166, 342] on button "Grey" at bounding box center [1157, 335] width 49 height 27
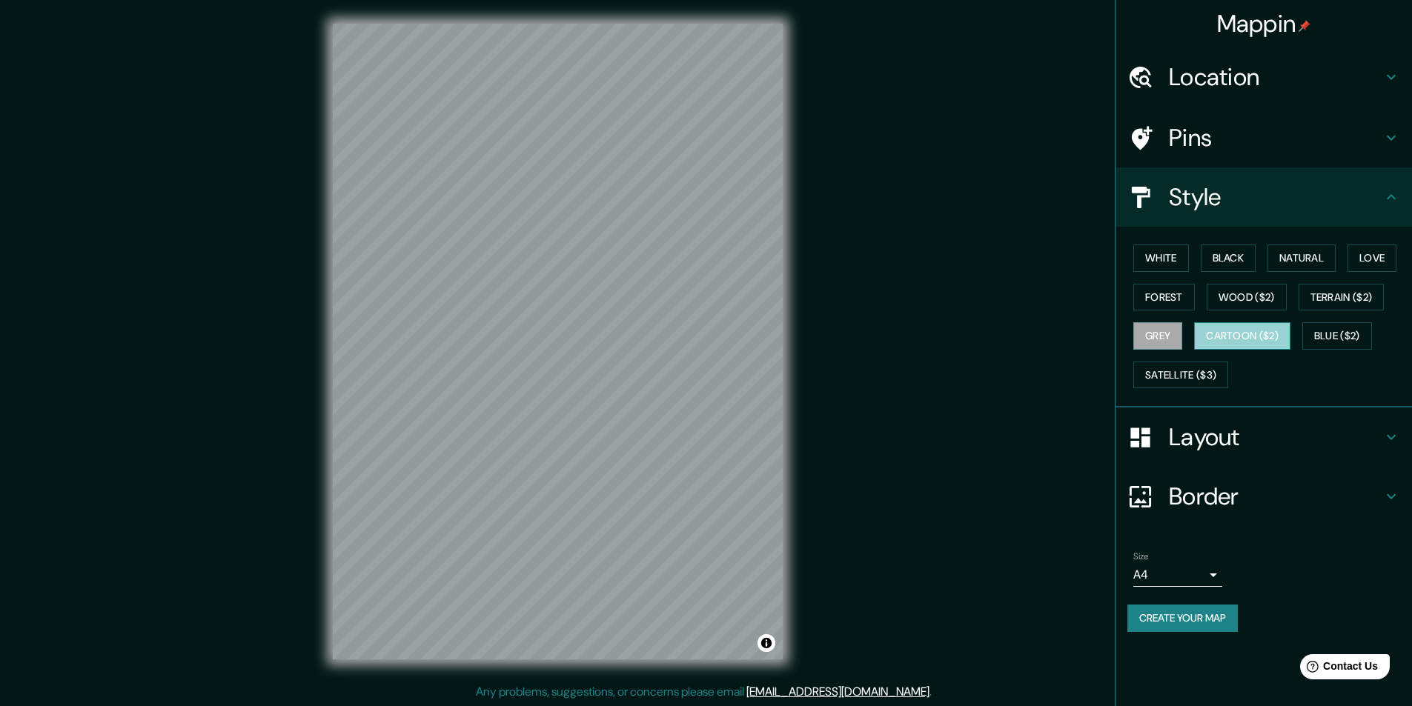
click at [1236, 327] on button "Cartoon ($2)" at bounding box center [1242, 335] width 96 height 27
click at [1341, 331] on button "Blue ($2)" at bounding box center [1337, 335] width 70 height 27
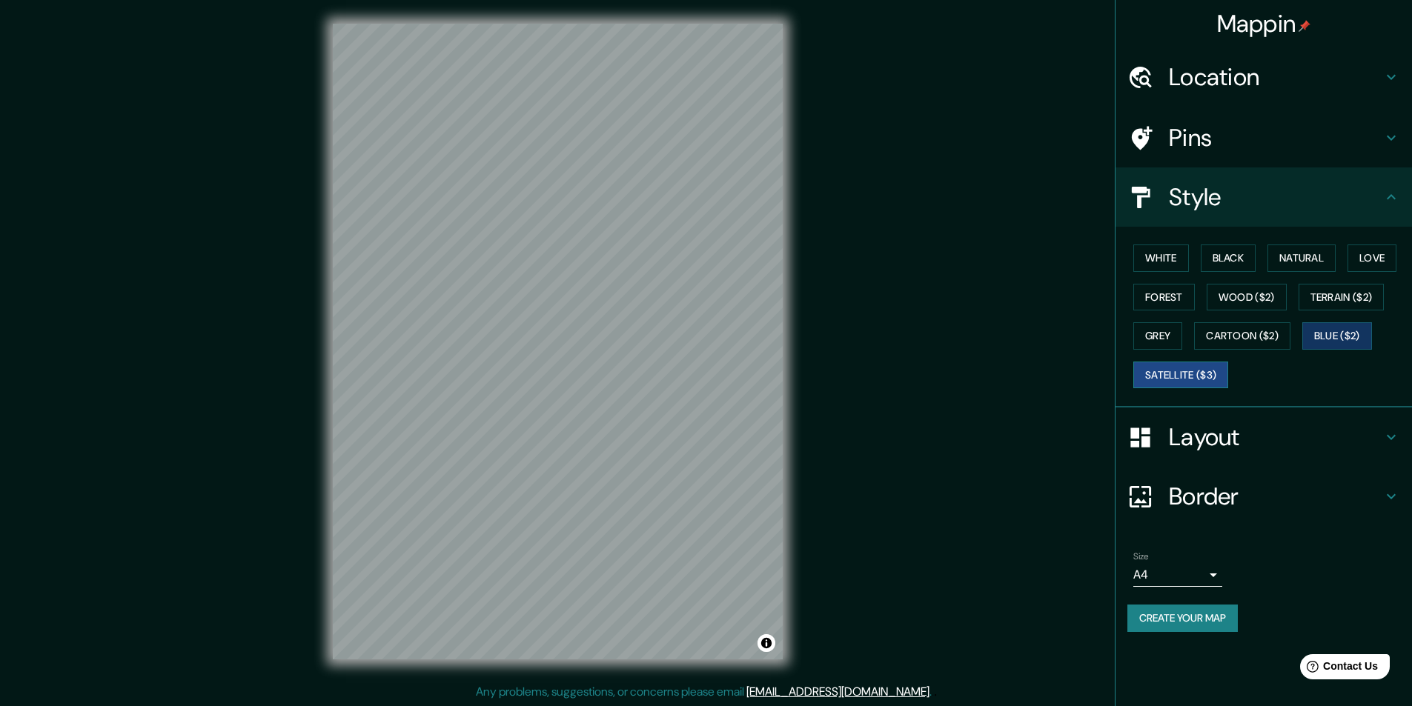
click at [1189, 377] on button "Satellite ($3)" at bounding box center [1180, 375] width 95 height 27
click at [1183, 258] on button "White" at bounding box center [1161, 258] width 56 height 27
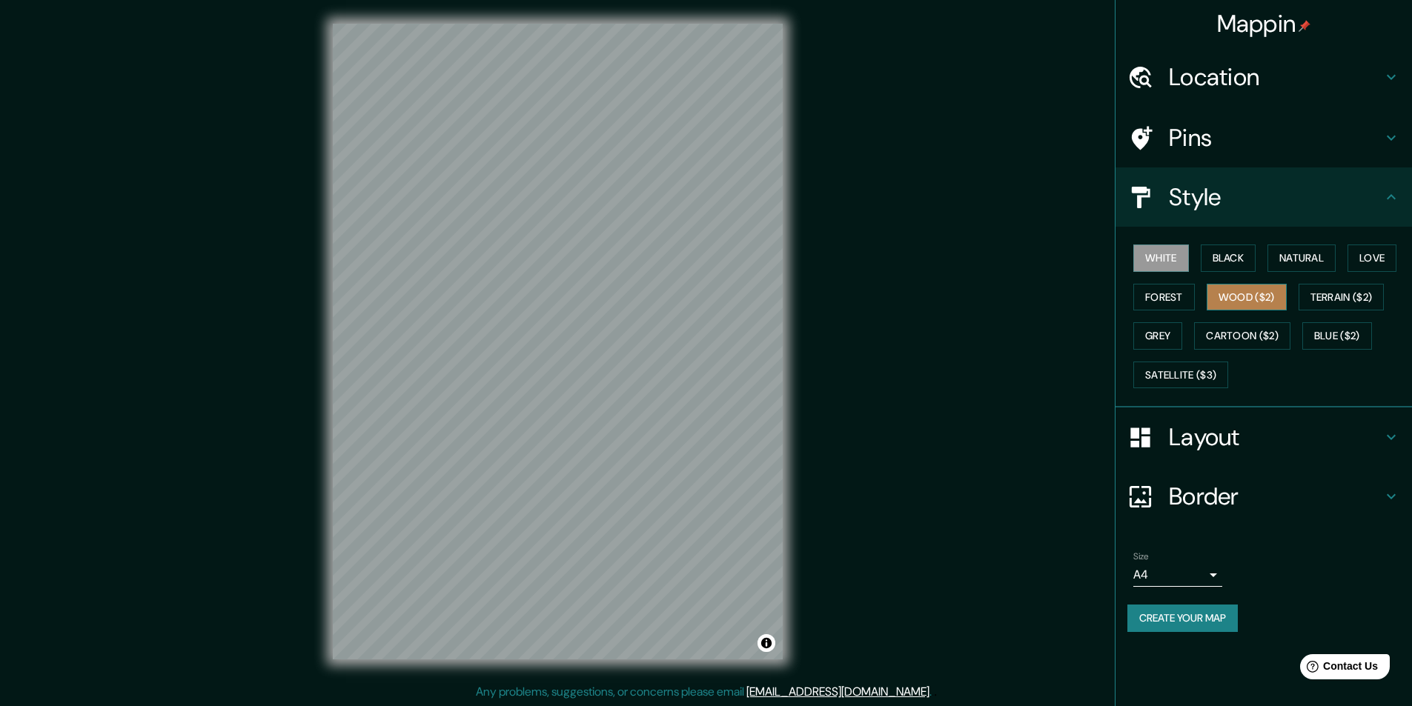
click at [1249, 295] on button "Wood ($2)" at bounding box center [1247, 297] width 80 height 27
click at [1178, 306] on button "Forest" at bounding box center [1164, 297] width 62 height 27
click at [1227, 286] on button "Wood ($2)" at bounding box center [1247, 297] width 80 height 27
click at [1237, 257] on button "Black" at bounding box center [1229, 258] width 56 height 27
click at [1382, 127] on div "Pins" at bounding box center [1263, 137] width 296 height 59
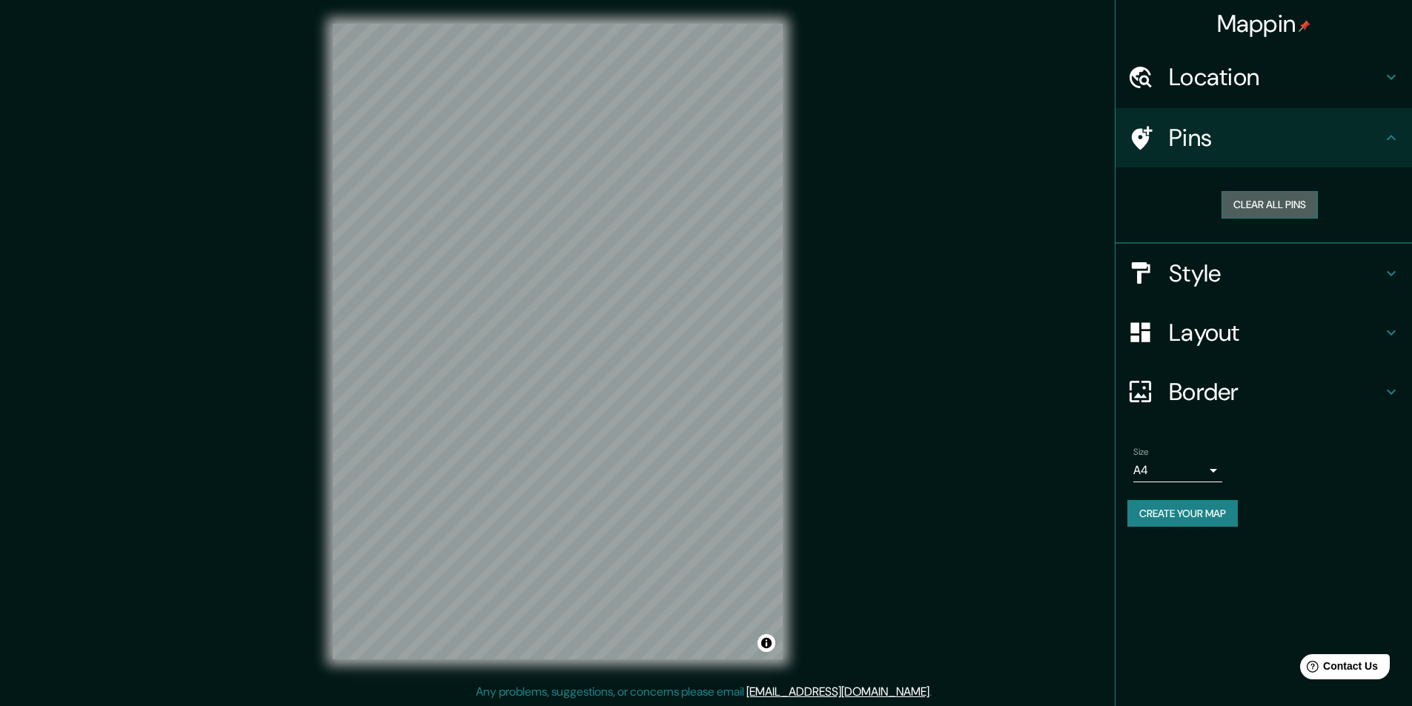
click at [1292, 210] on button "Clear all pins" at bounding box center [1269, 204] width 96 height 27
click at [1262, 208] on button "Clear all pins" at bounding box center [1269, 204] width 96 height 27
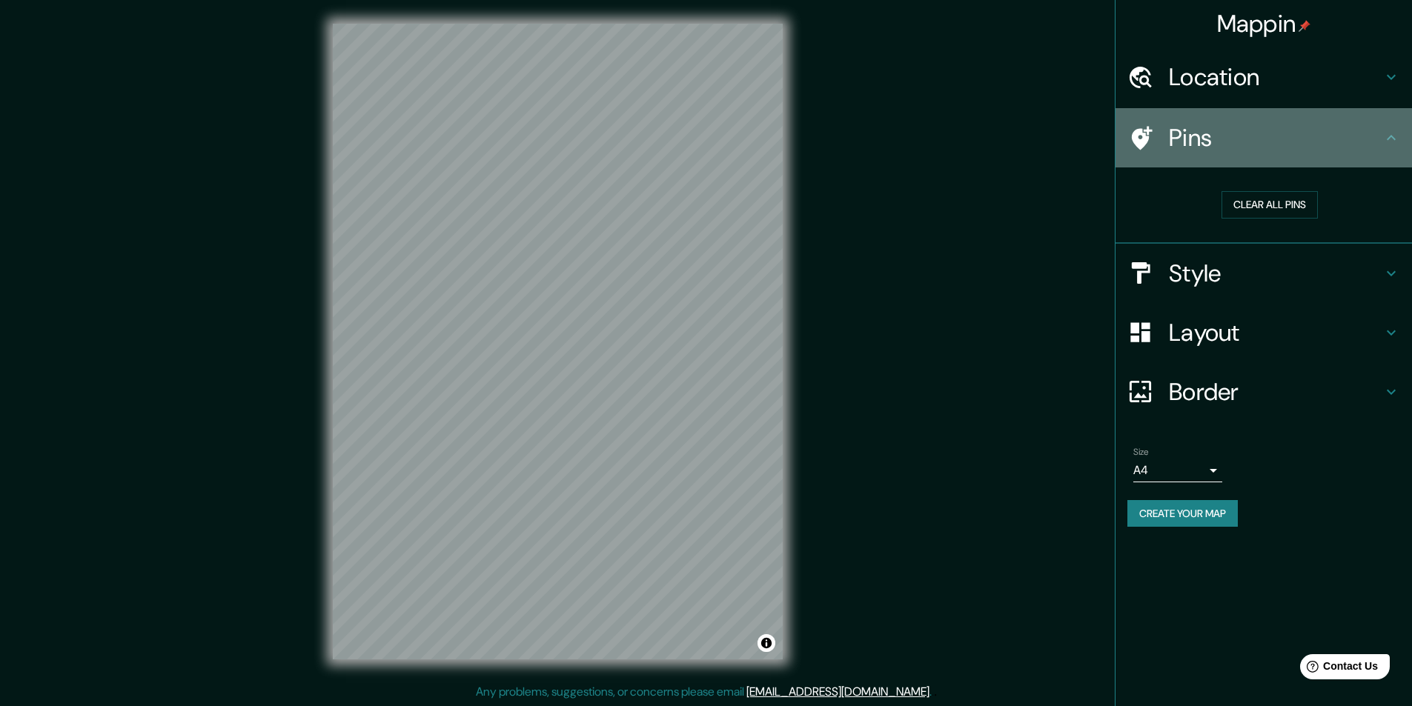
click at [1381, 136] on h4 "Pins" at bounding box center [1275, 138] width 213 height 30
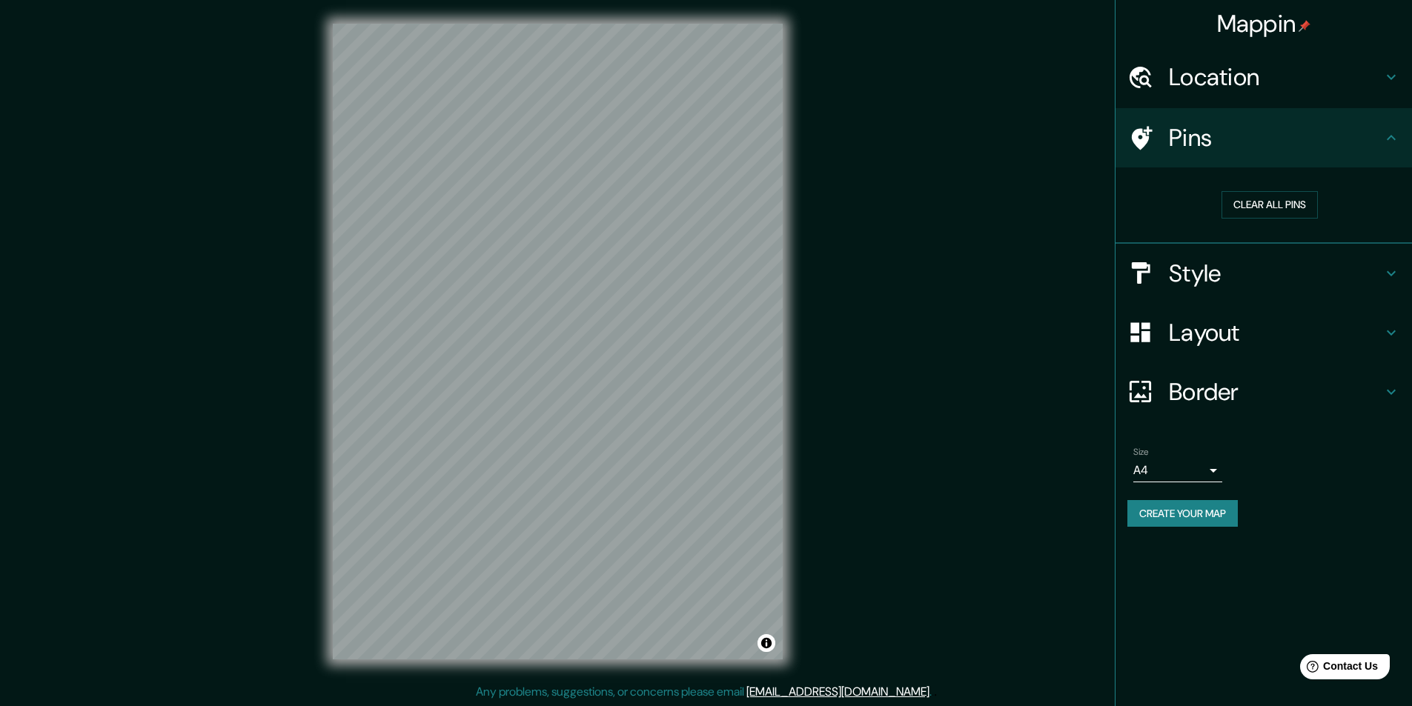
click at [1388, 272] on icon at bounding box center [1391, 273] width 9 height 5
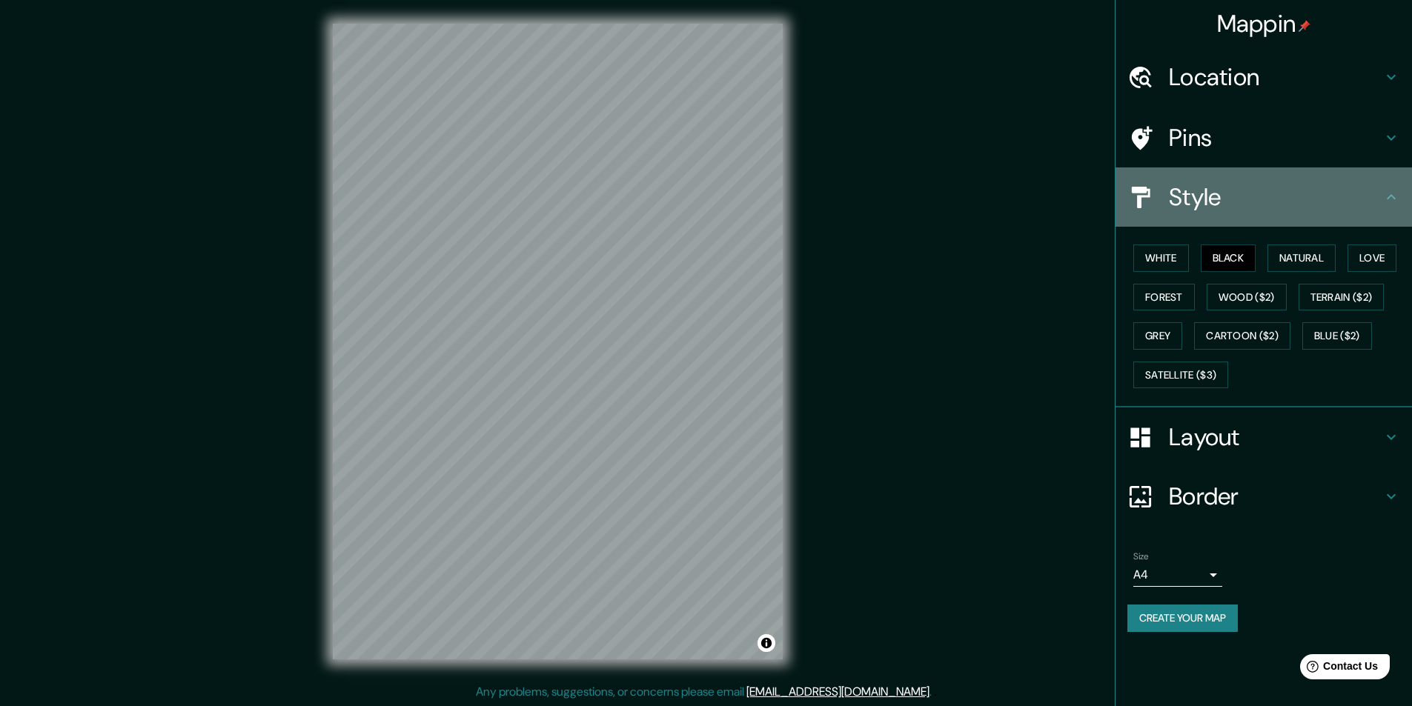
click at [1404, 203] on div "Style" at bounding box center [1263, 197] width 296 height 59
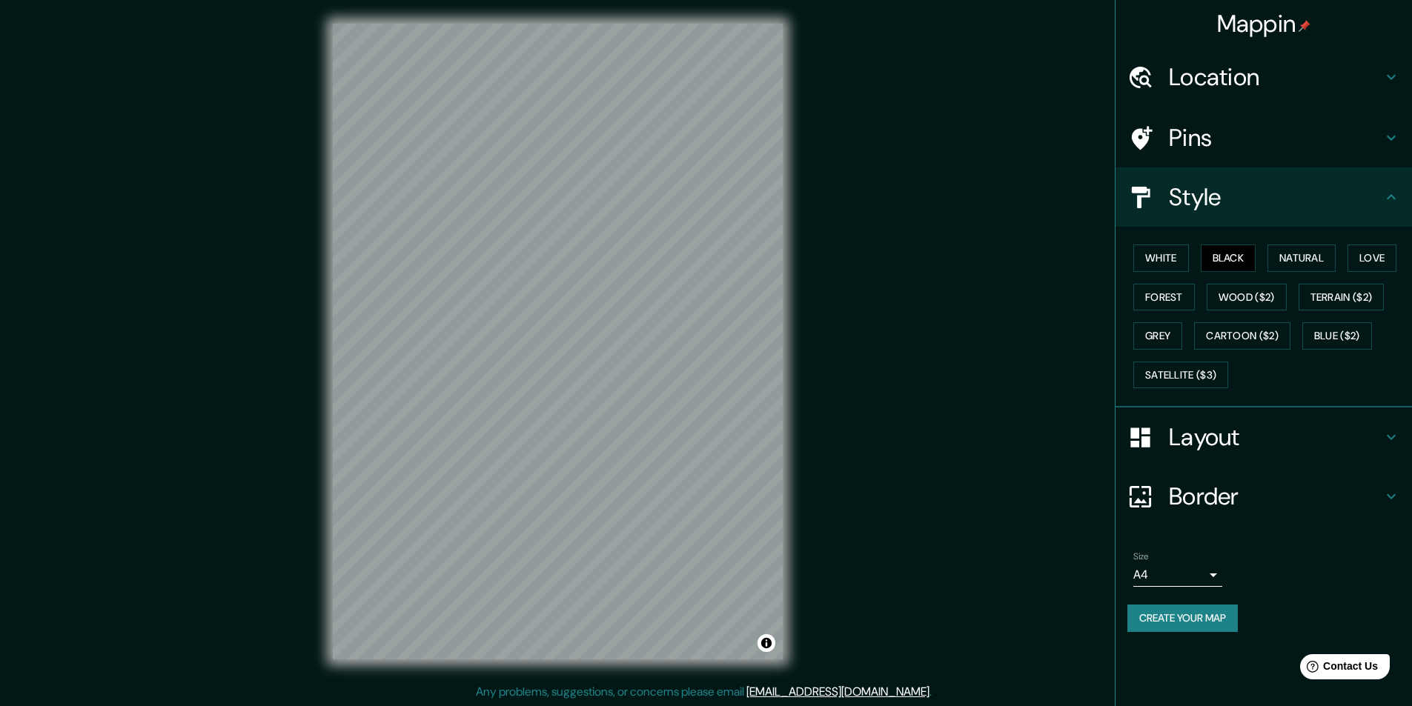
click at [1394, 206] on div "Style" at bounding box center [1263, 197] width 296 height 59
click at [1388, 193] on icon at bounding box center [1391, 197] width 18 height 18
click at [1195, 190] on h4 "Style" at bounding box center [1275, 197] width 213 height 30
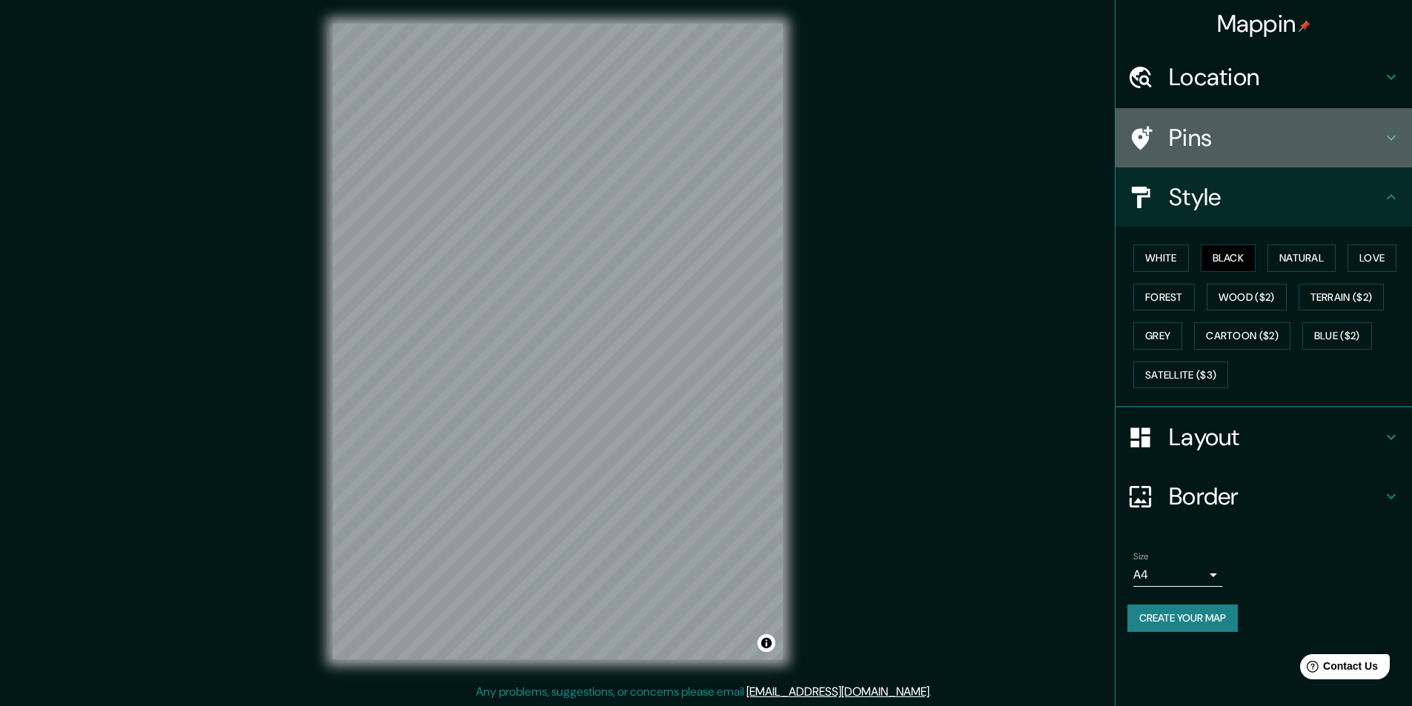
click at [1339, 141] on h4 "Pins" at bounding box center [1275, 138] width 213 height 30
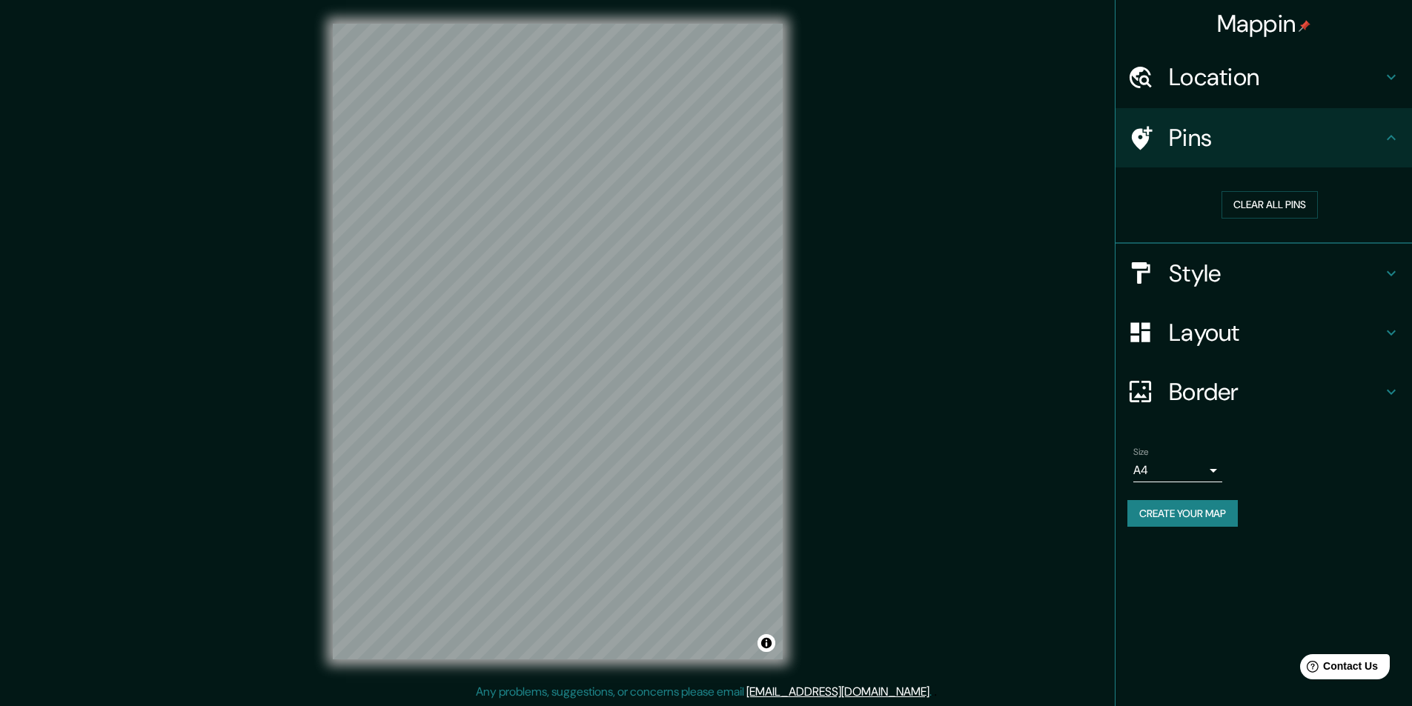
click at [1350, 137] on h4 "Pins" at bounding box center [1275, 138] width 213 height 30
click at [1234, 338] on h4 "Layout" at bounding box center [1275, 333] width 213 height 30
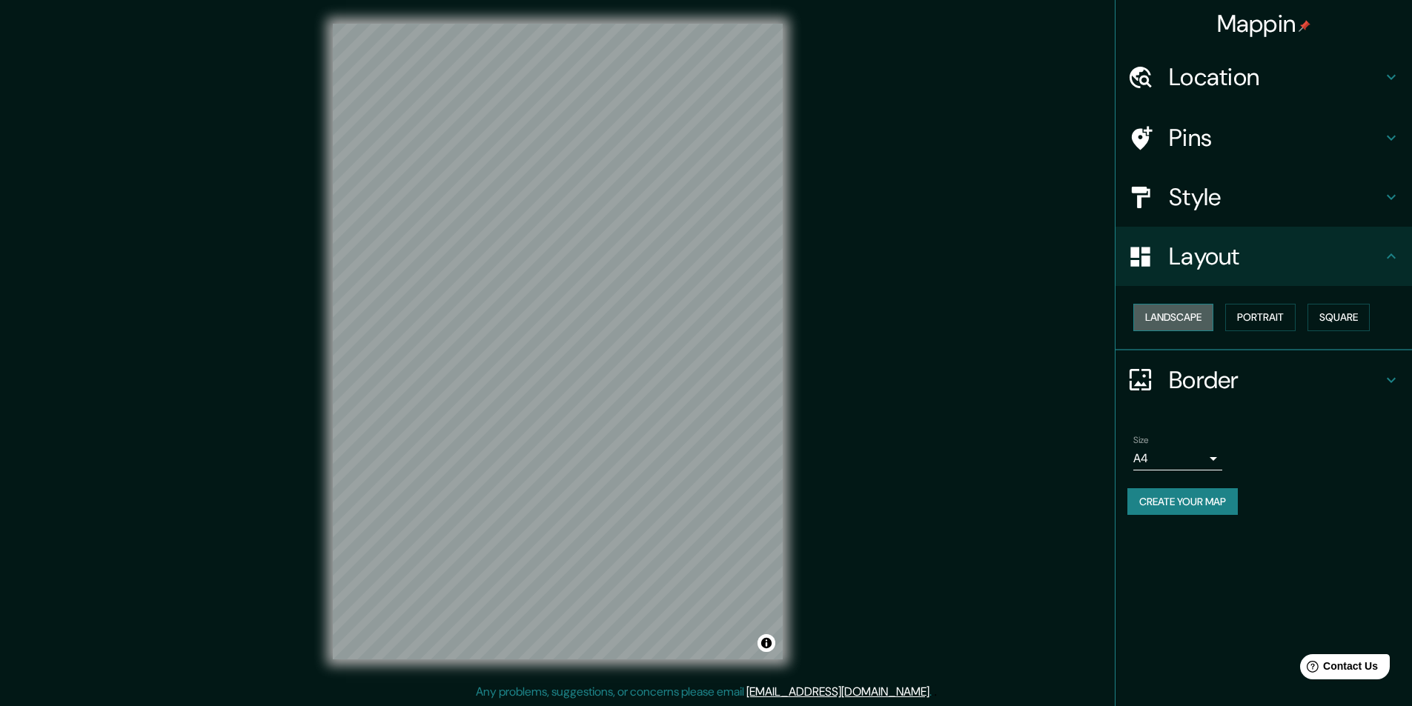
click at [1199, 325] on button "Landscape" at bounding box center [1173, 317] width 80 height 27
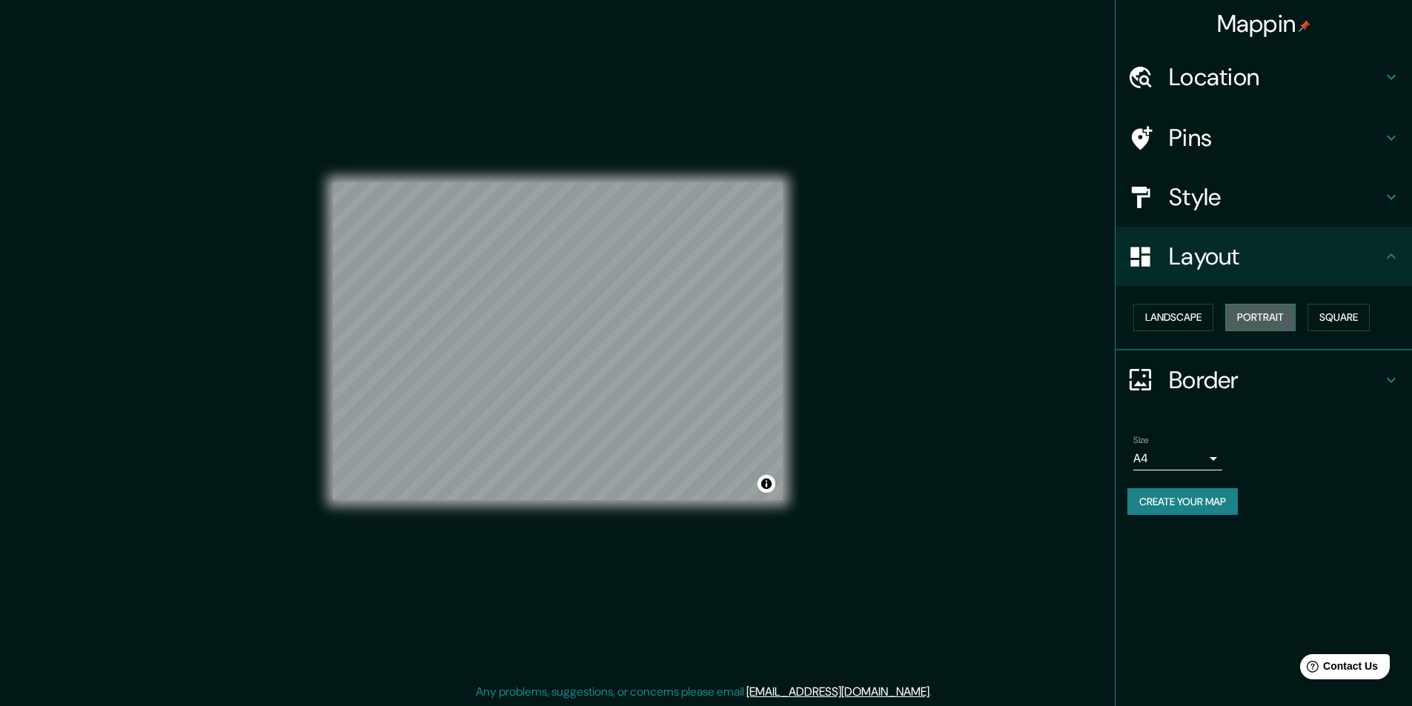
click at [1288, 324] on button "Portrait" at bounding box center [1260, 317] width 70 height 27
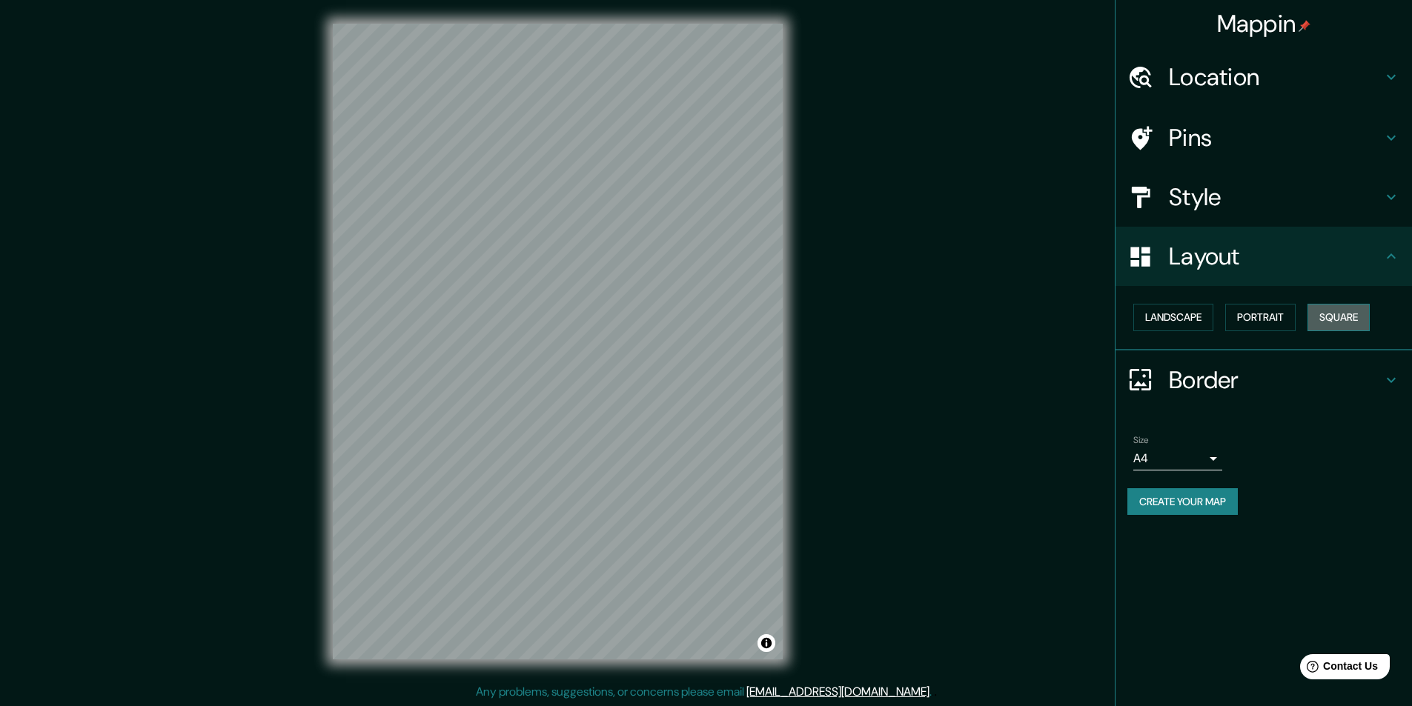
click at [1332, 317] on button "Square" at bounding box center [1338, 317] width 62 height 27
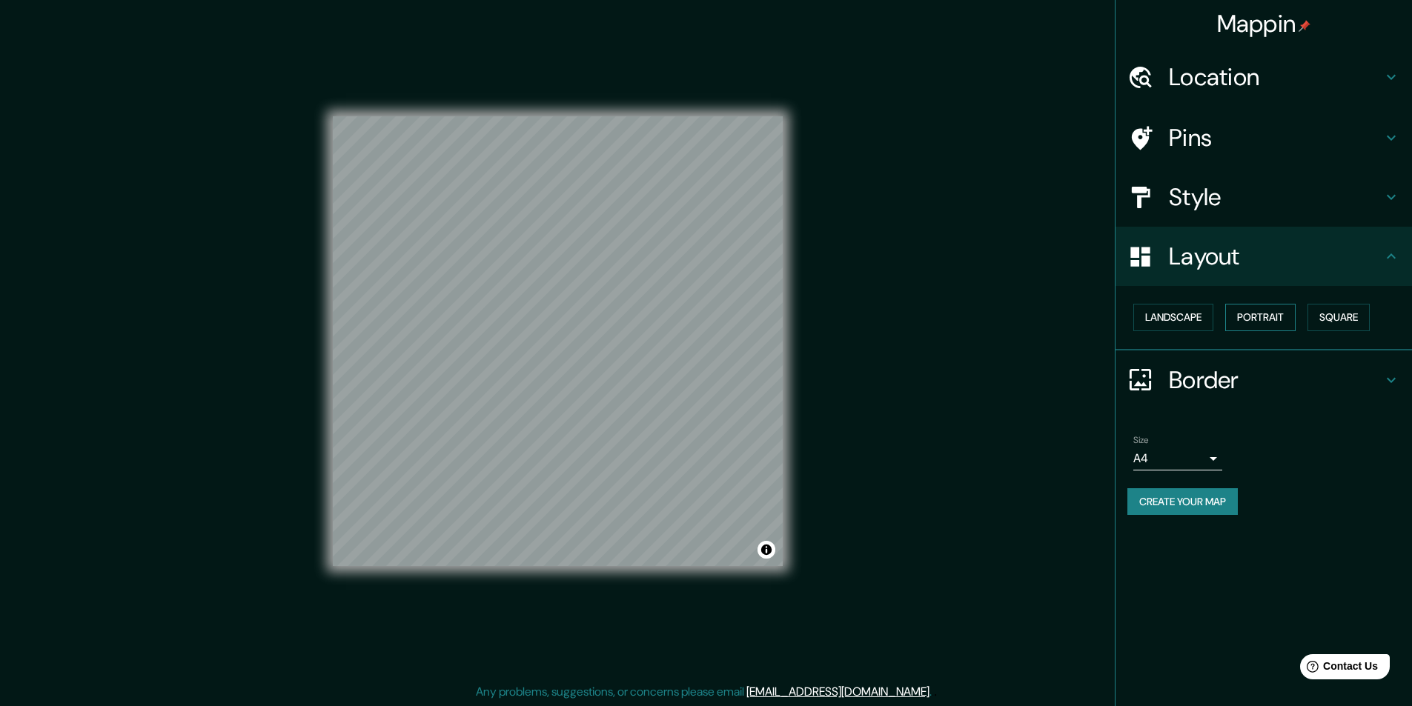
click at [1260, 322] on button "Portrait" at bounding box center [1260, 317] width 70 height 27
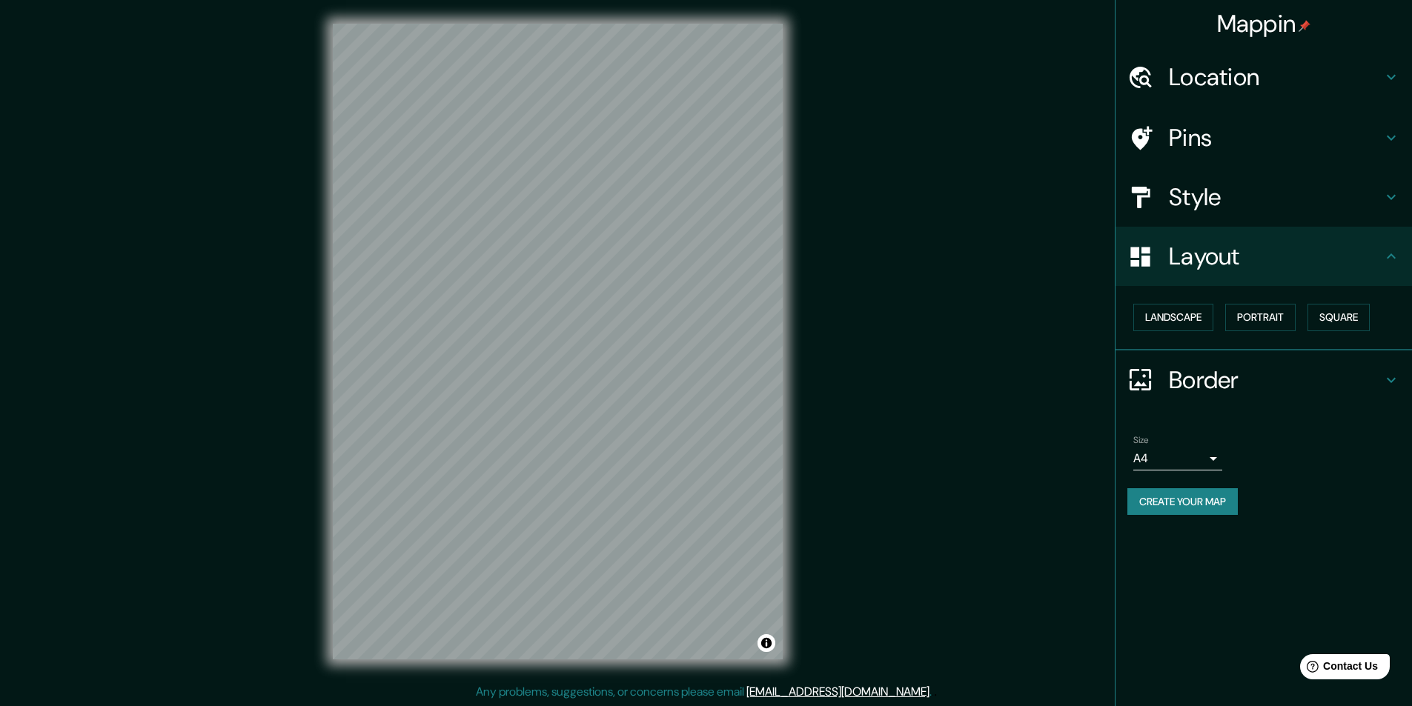
click at [1373, 377] on h4 "Border" at bounding box center [1275, 380] width 213 height 30
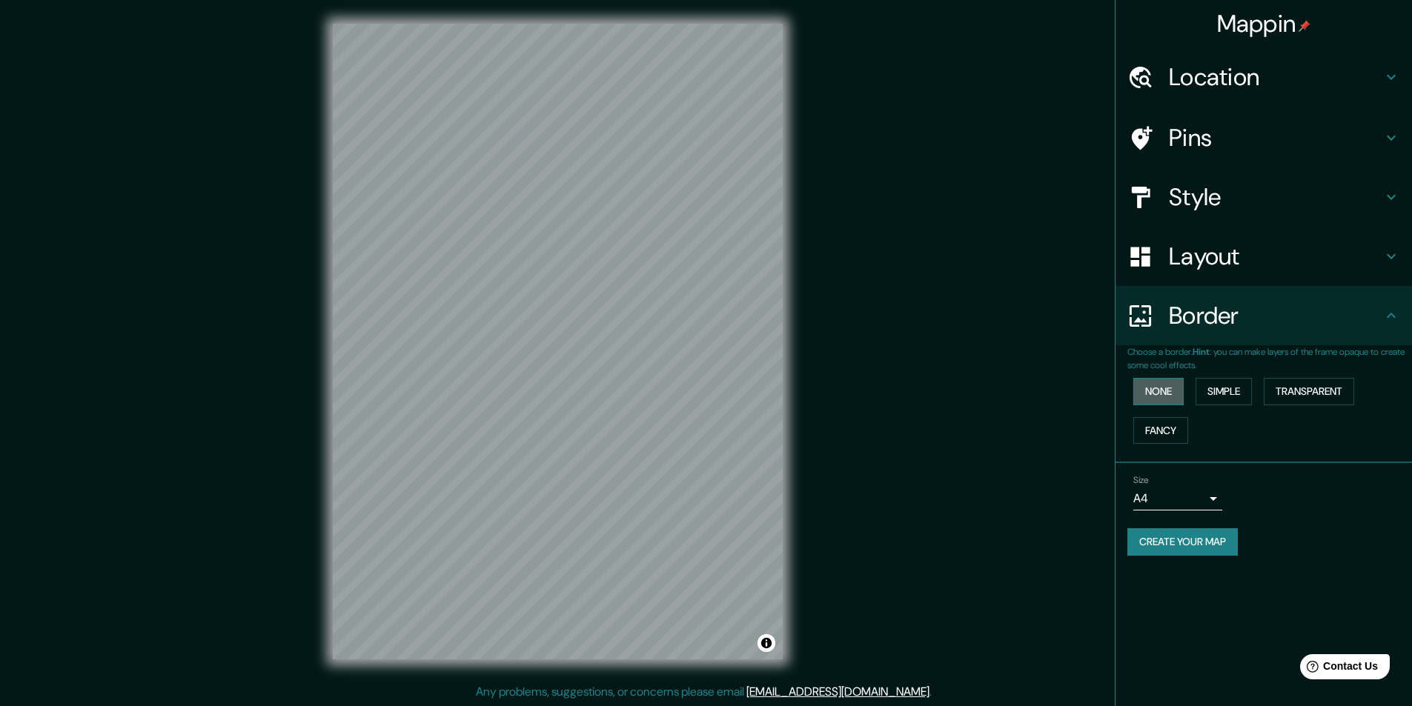
click at [1172, 386] on button "None" at bounding box center [1158, 391] width 50 height 27
click at [1218, 395] on button "Simple" at bounding box center [1224, 391] width 56 height 27
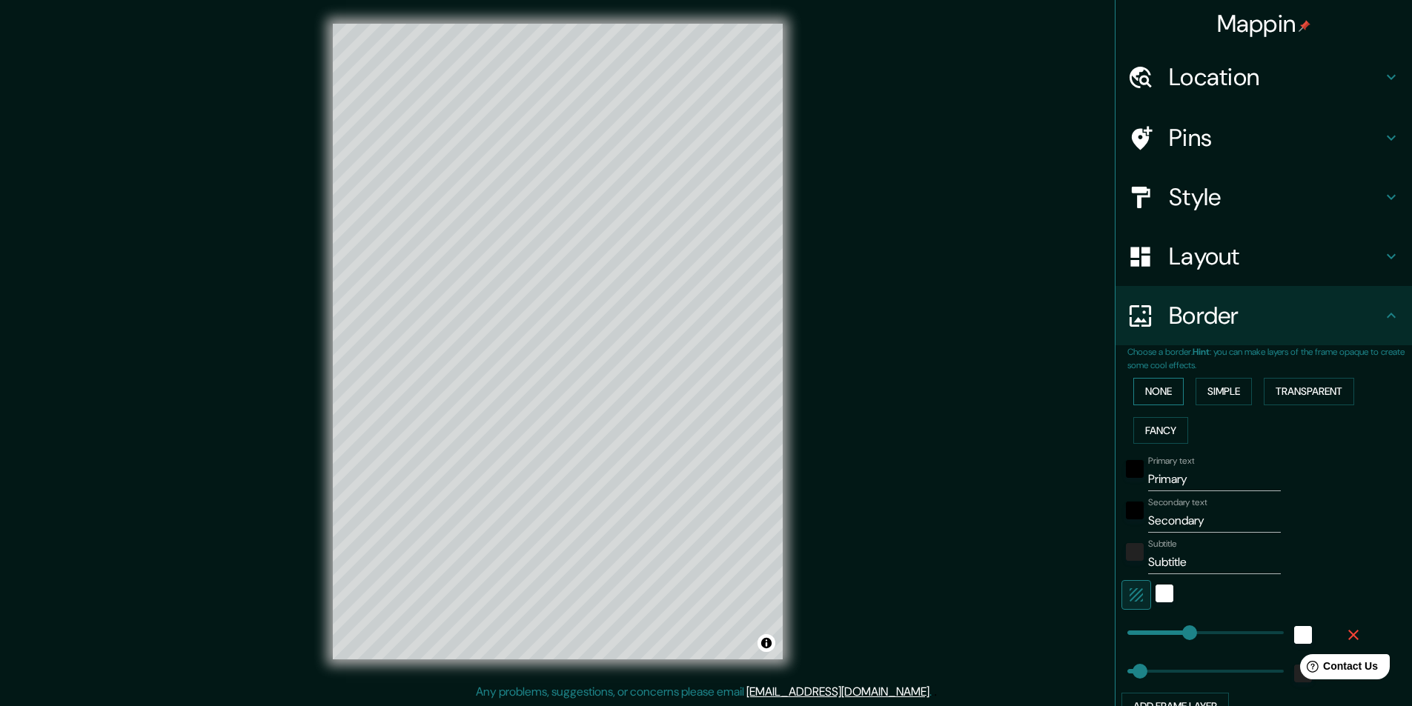
click at [1170, 393] on button "None" at bounding box center [1158, 391] width 50 height 27
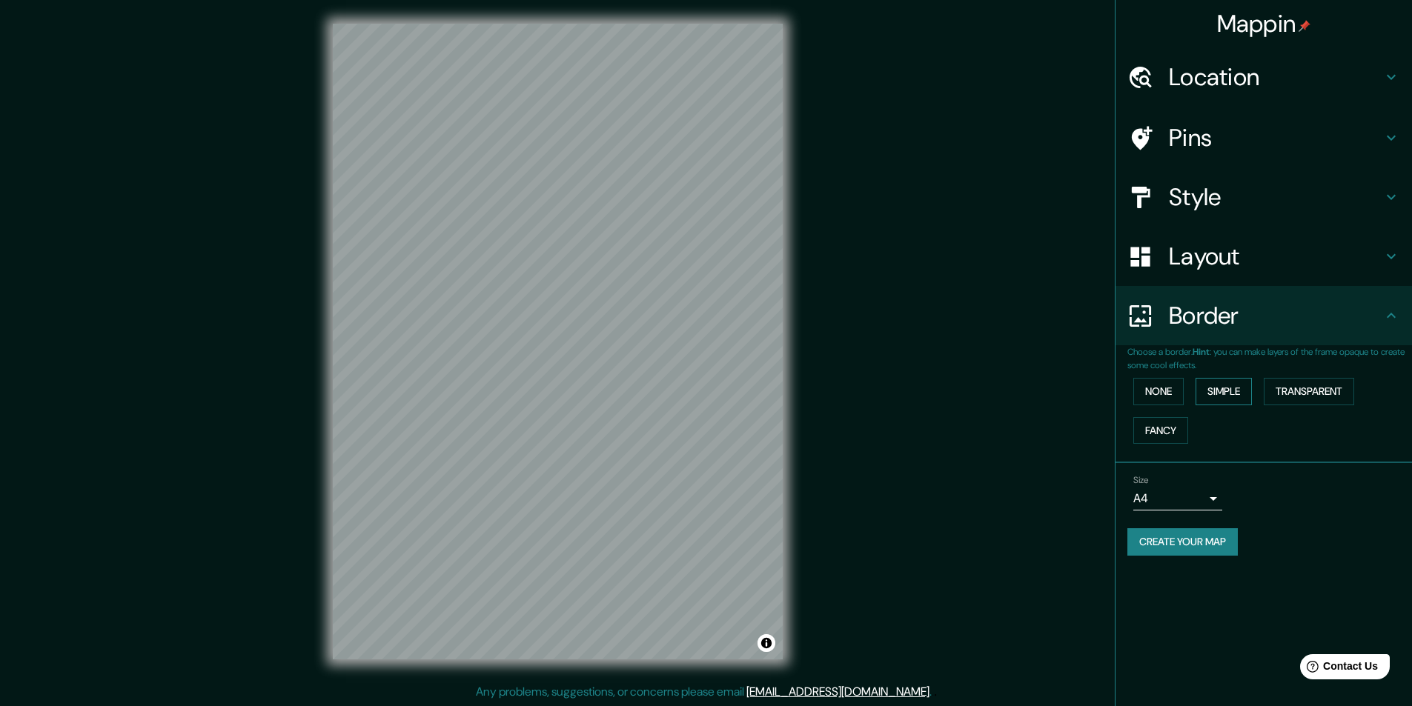
click at [1211, 392] on button "Simple" at bounding box center [1224, 391] width 56 height 27
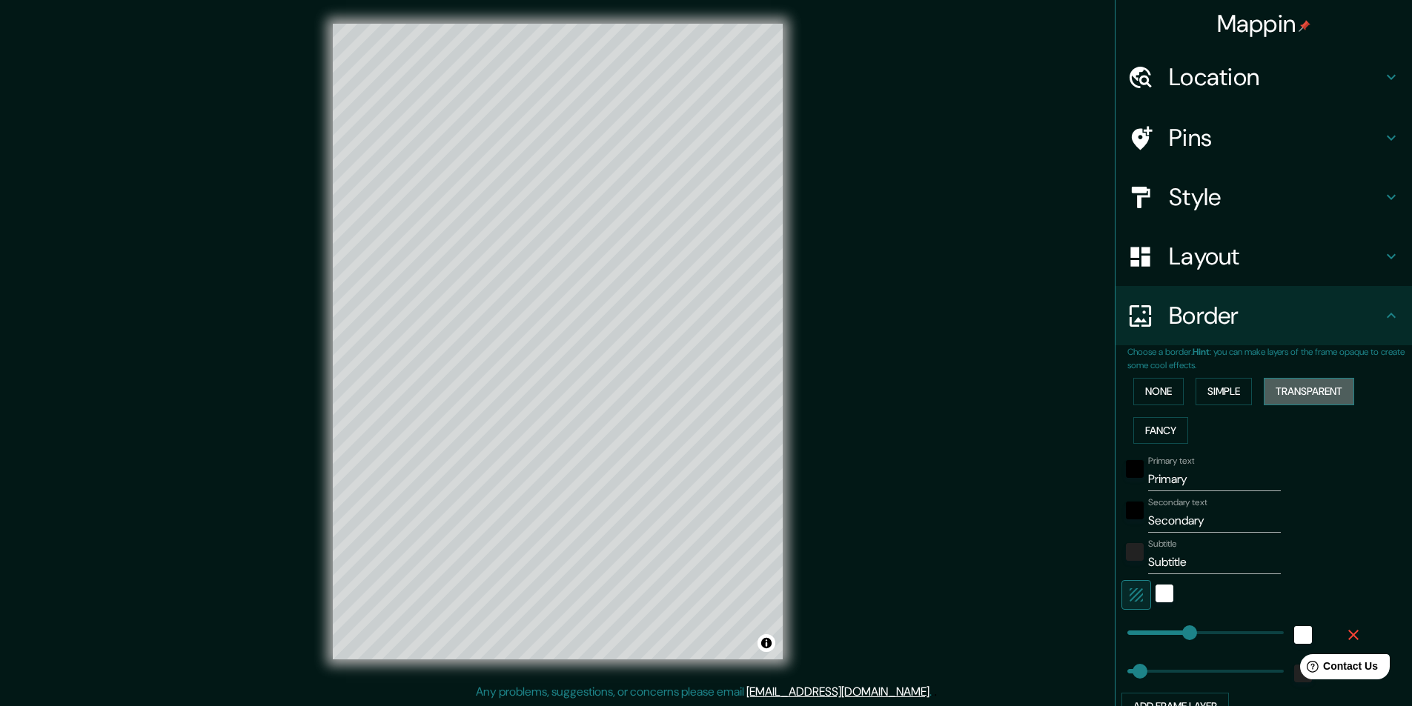
click at [1319, 394] on button "Transparent" at bounding box center [1309, 391] width 90 height 27
click at [1158, 427] on button "Fancy" at bounding box center [1160, 430] width 55 height 27
click at [1156, 382] on button "None" at bounding box center [1158, 391] width 50 height 27
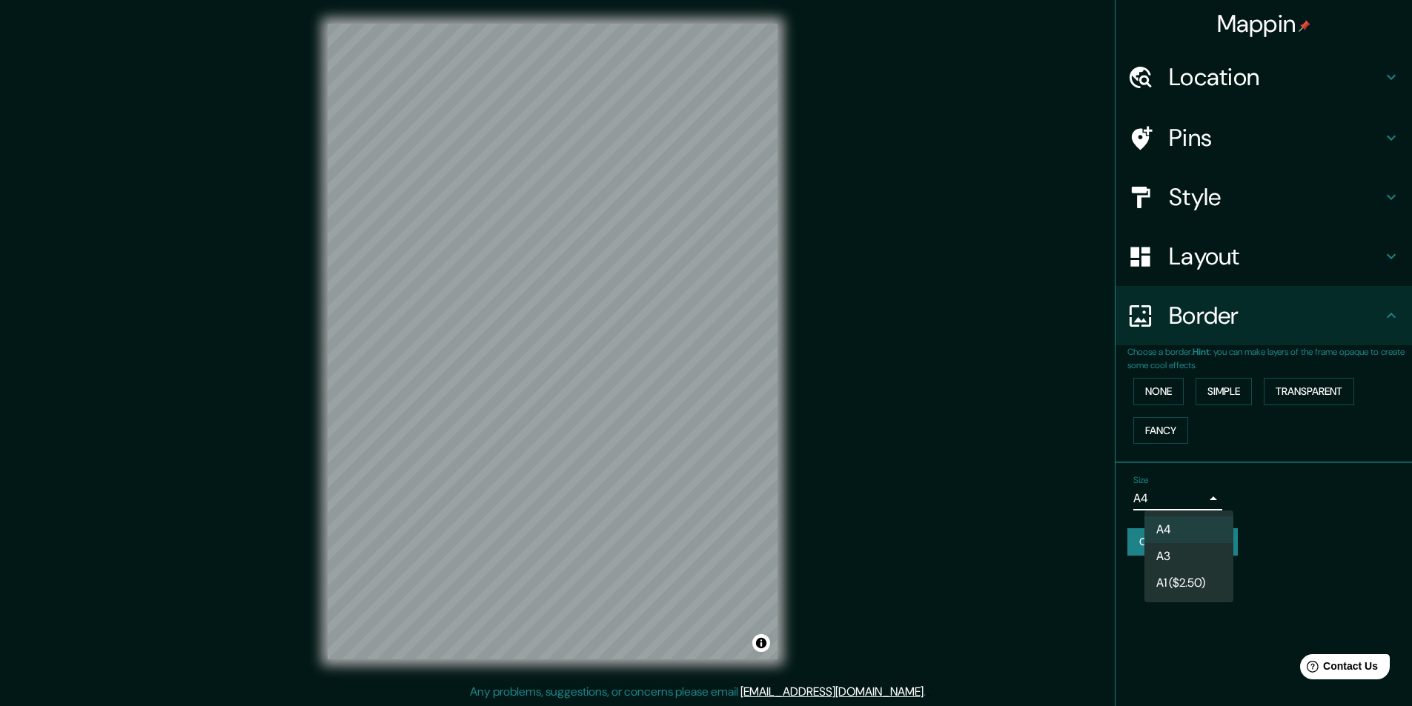
click at [1213, 497] on body "Mappin Location Lima, Lima, Provincia de Lima, Perú Pins Style Layout Border Ch…" at bounding box center [706, 353] width 1412 height 706
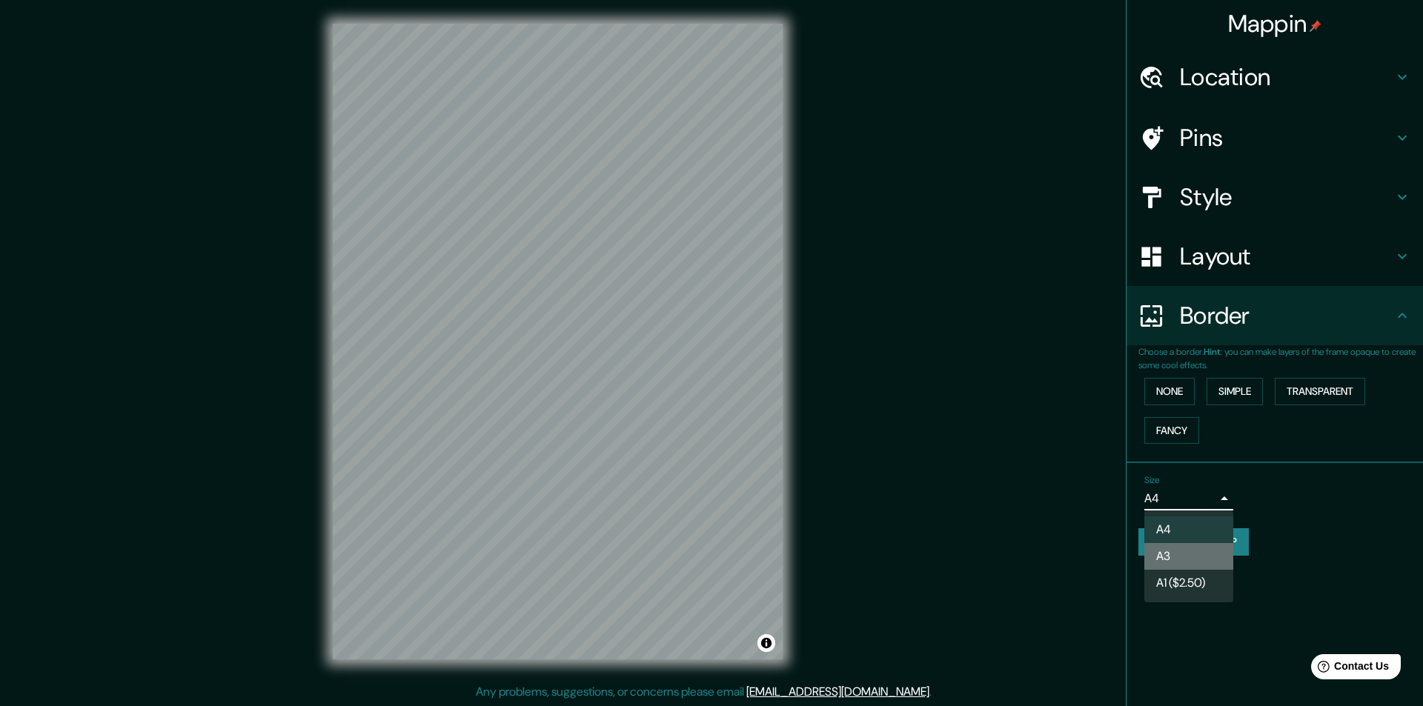
click at [1184, 547] on li "A3" at bounding box center [1188, 556] width 89 height 27
type input "a4"
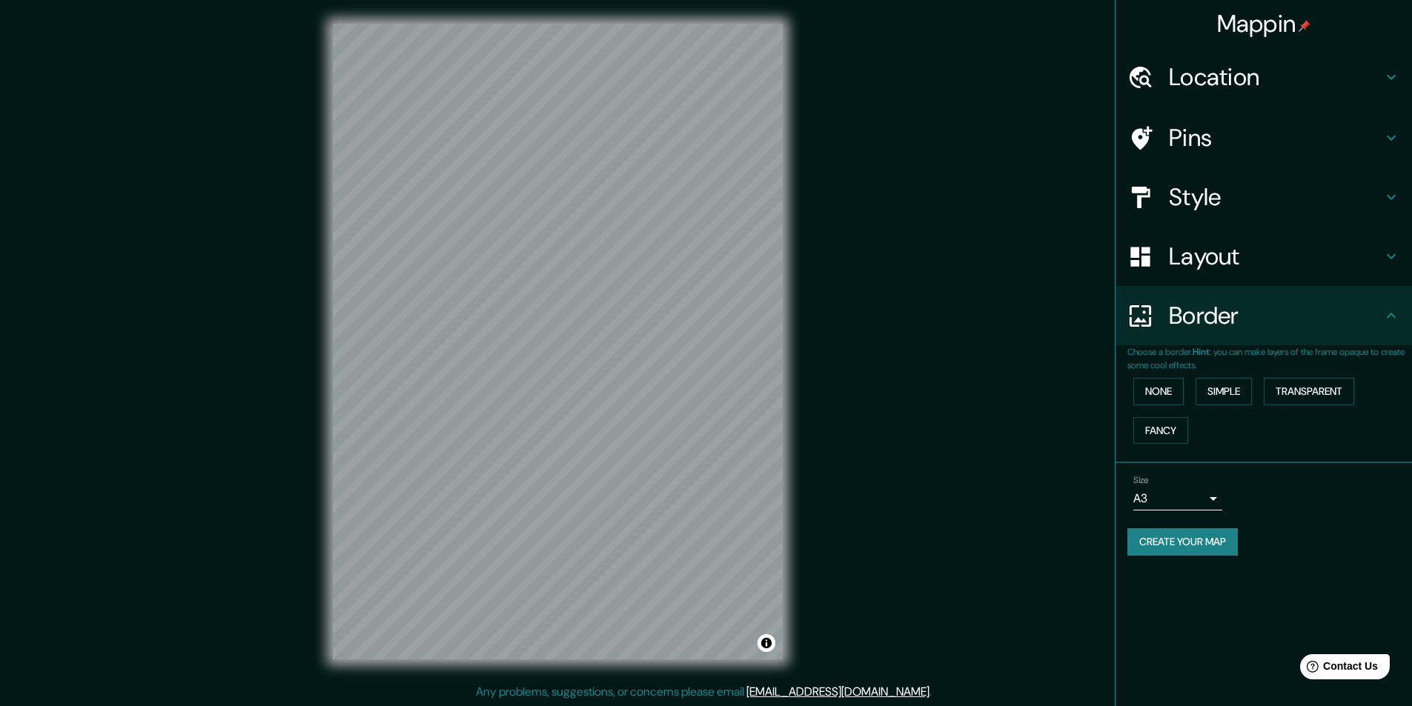
click at [1214, 554] on button "Create your map" at bounding box center [1182, 541] width 110 height 27
click at [1283, 189] on h4 "Style" at bounding box center [1275, 197] width 213 height 30
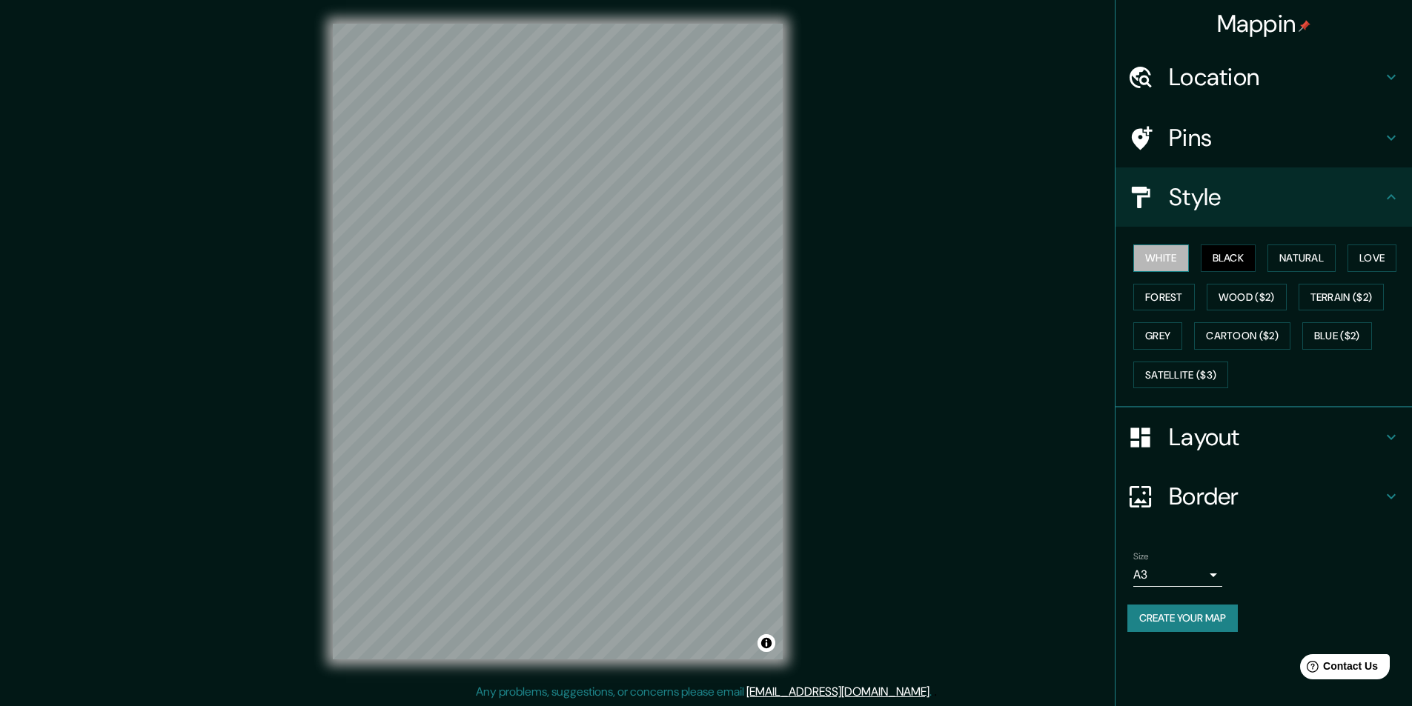
click at [1158, 252] on button "White" at bounding box center [1161, 258] width 56 height 27
click at [1215, 253] on button "Black" at bounding box center [1229, 258] width 56 height 27
